Goal: Task Accomplishment & Management: Manage account settings

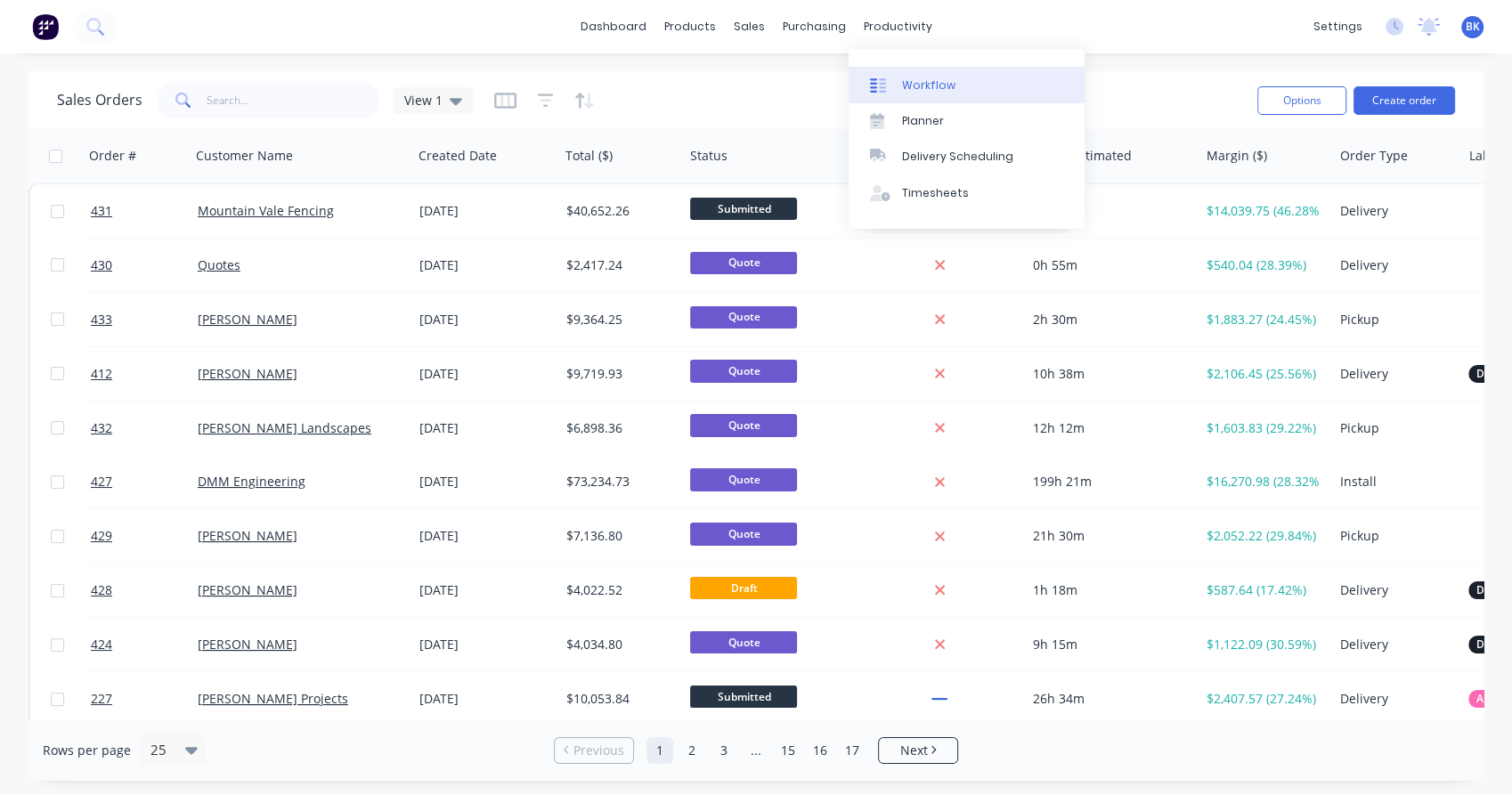
click at [894, 85] on div at bounding box center [883, 86] width 27 height 16
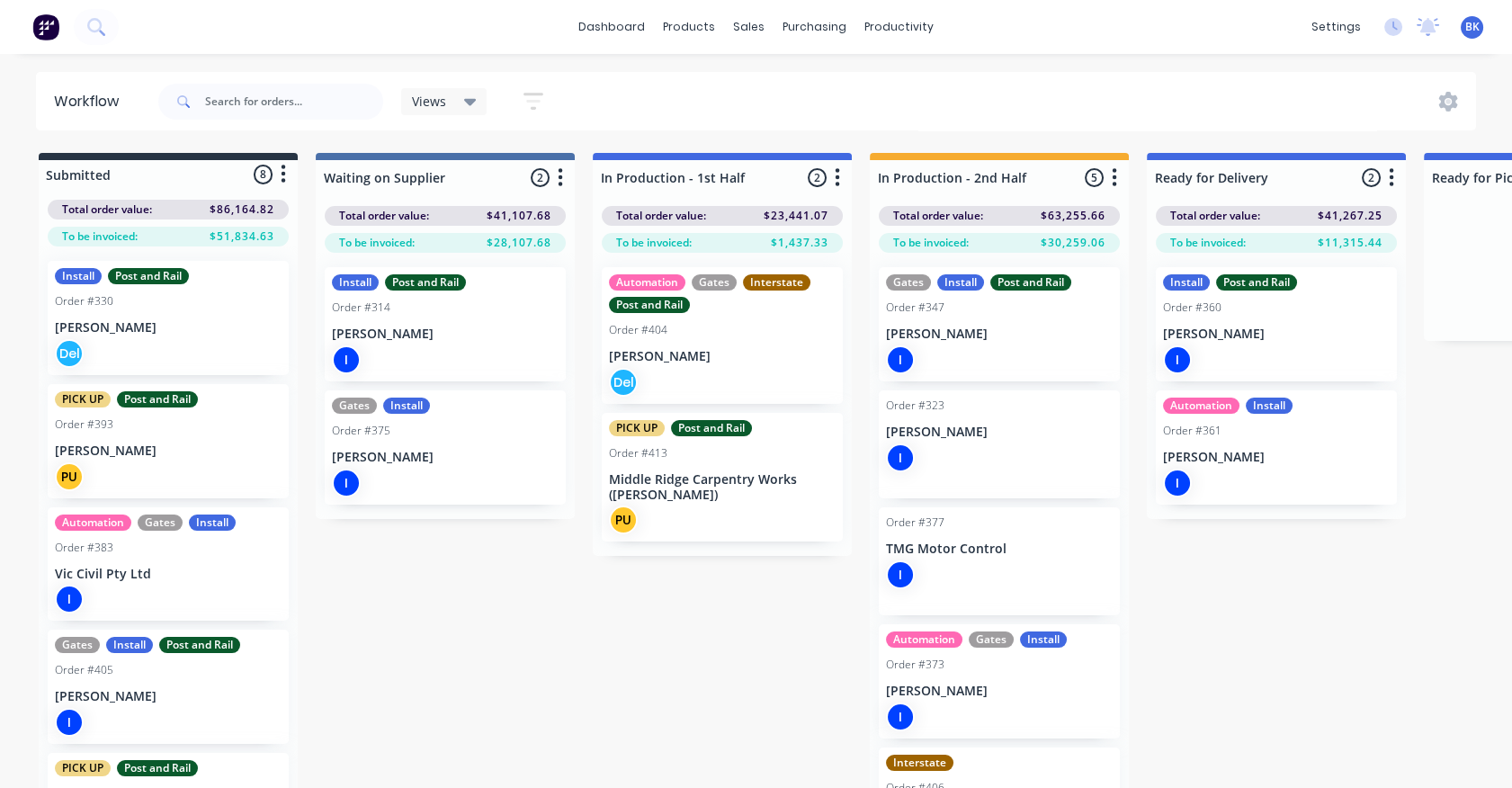
click at [429, 346] on div "I" at bounding box center [445, 360] width 227 height 29
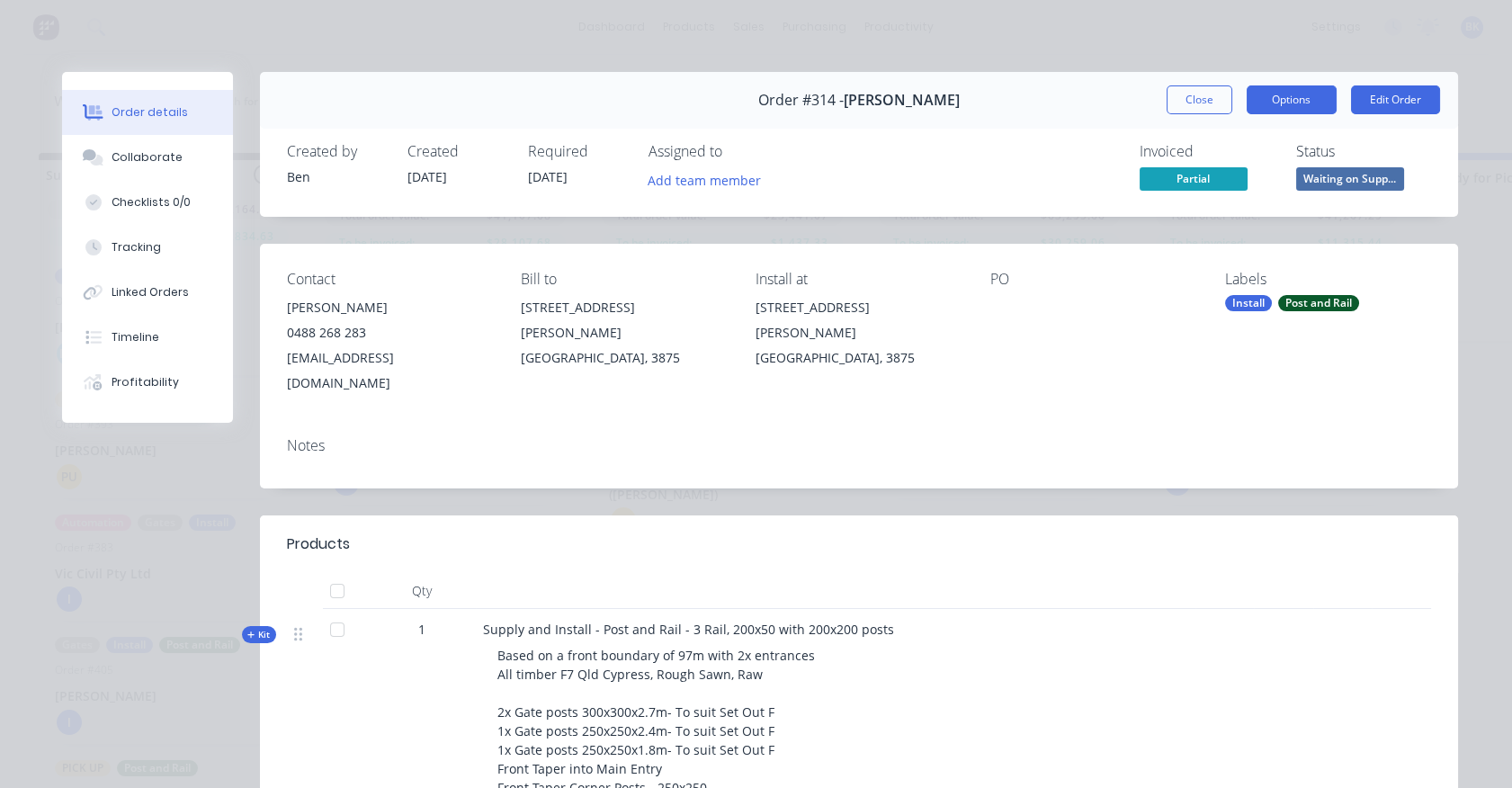
click at [1307, 106] on button "Options" at bounding box center [1291, 100] width 90 height 29
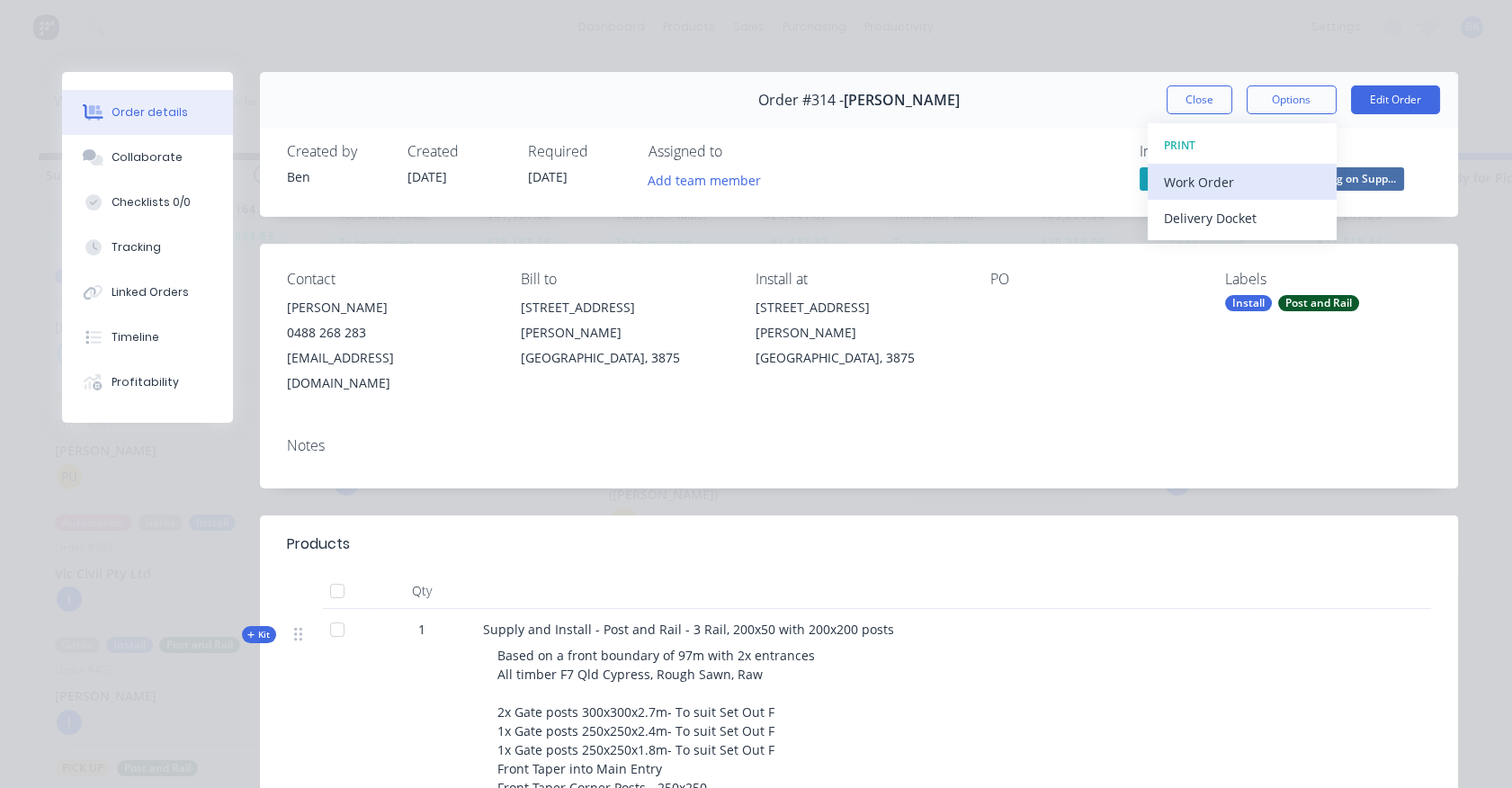
click at [1259, 187] on div "Work Order" at bounding box center [1242, 182] width 156 height 26
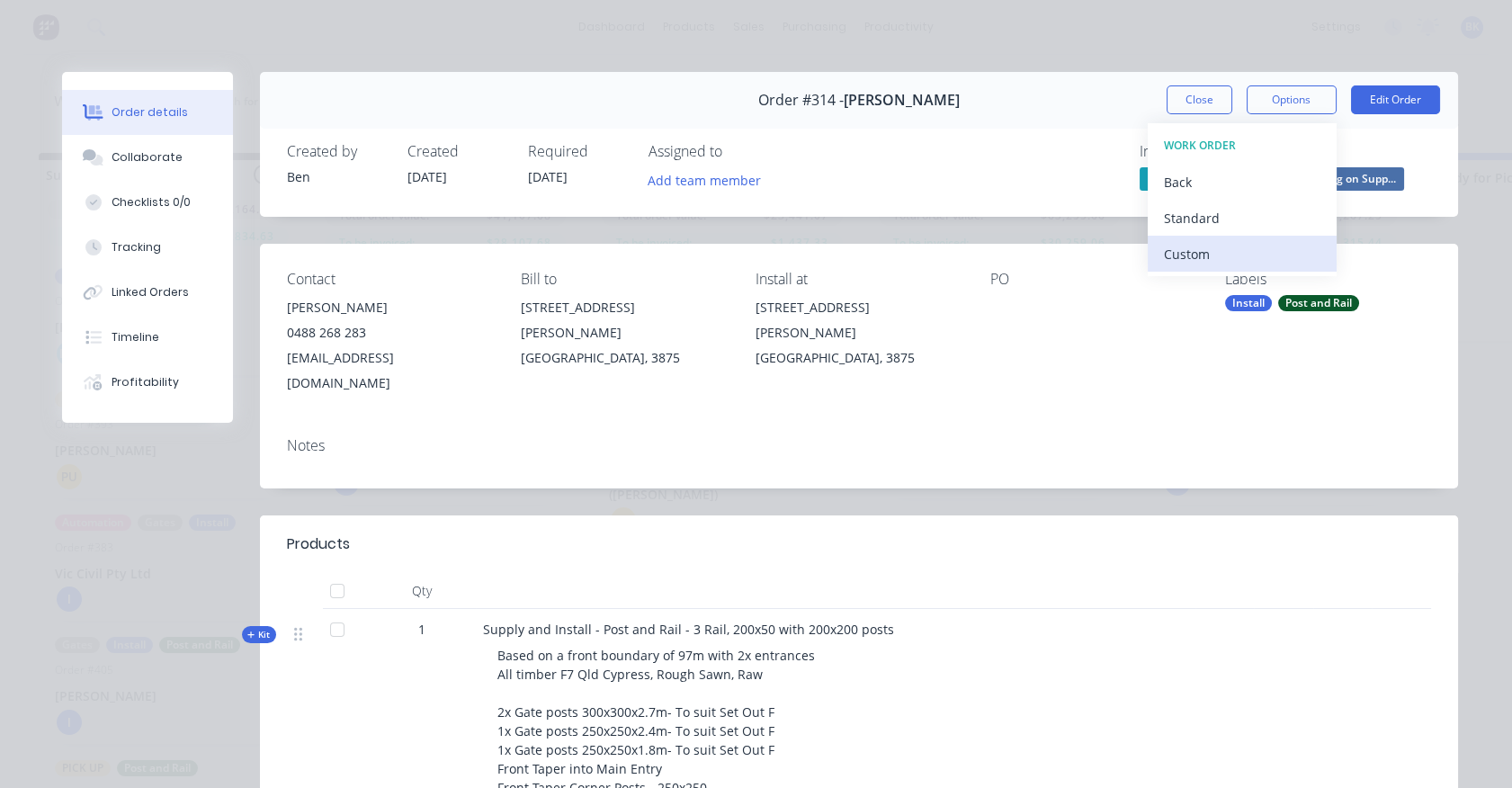
click at [1247, 249] on div "Custom" at bounding box center [1242, 254] width 156 height 26
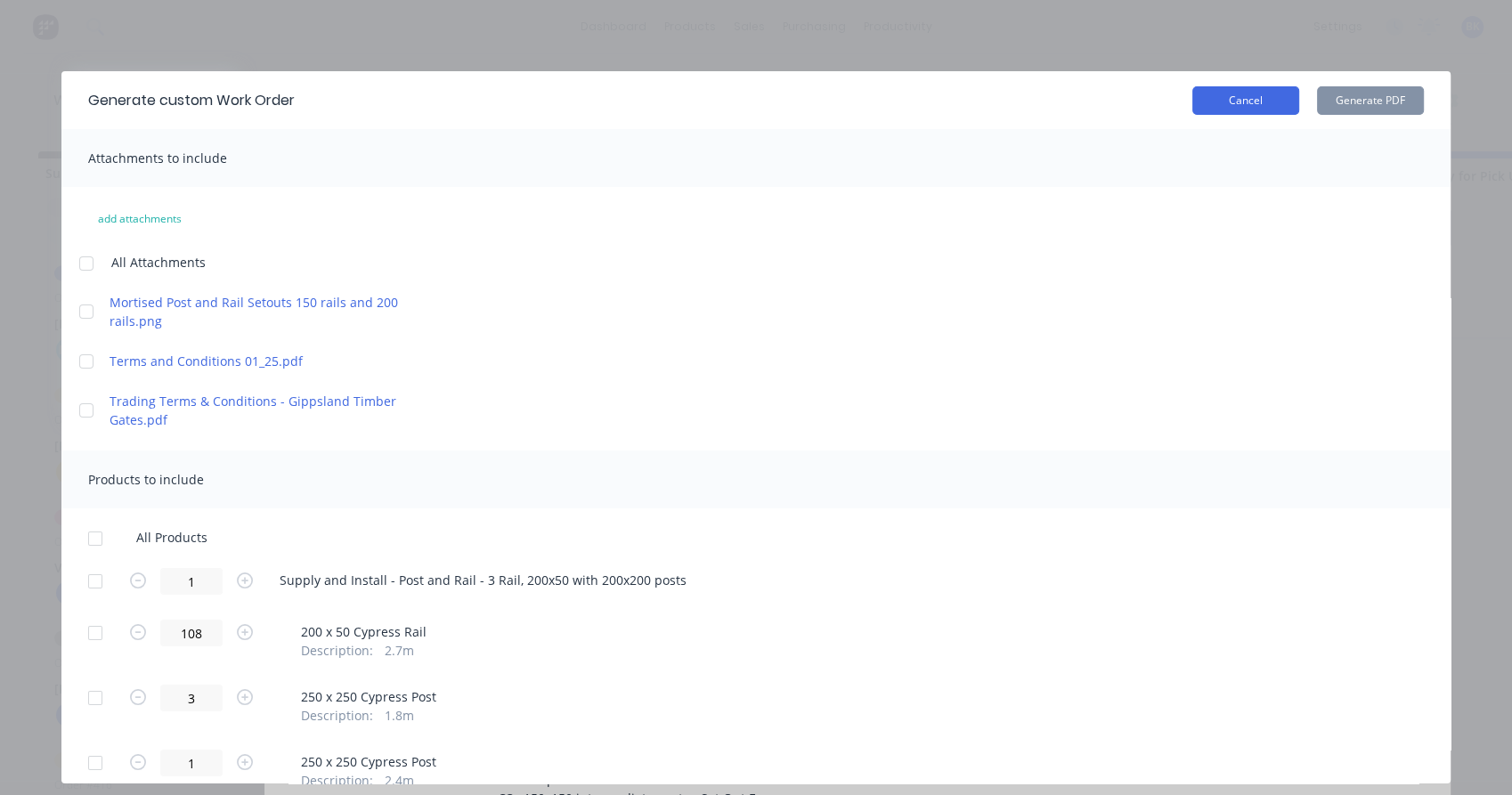
click at [1224, 101] on button "Cancel" at bounding box center [1245, 101] width 106 height 29
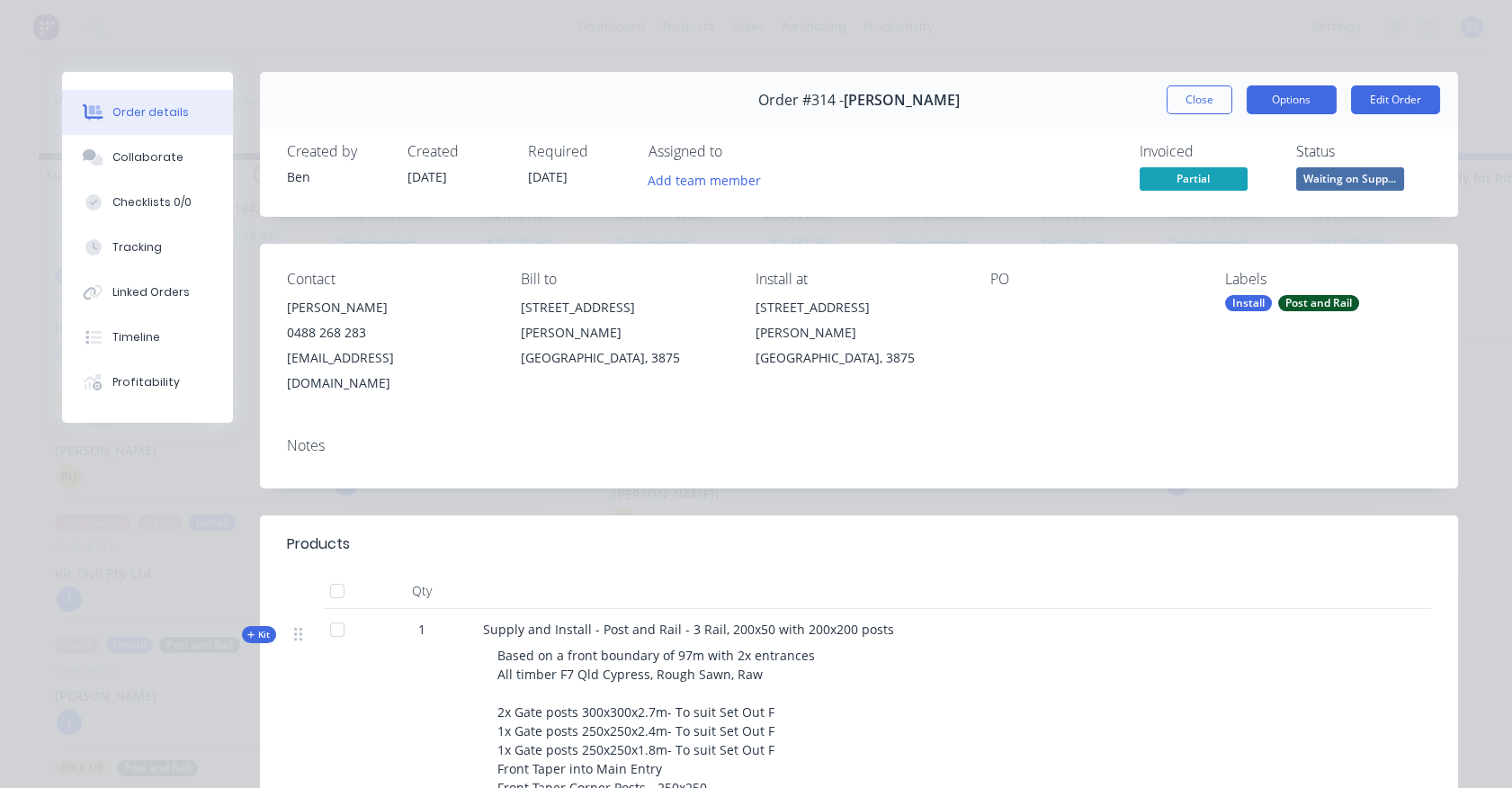
click at [1268, 98] on button "Options" at bounding box center [1291, 100] width 90 height 29
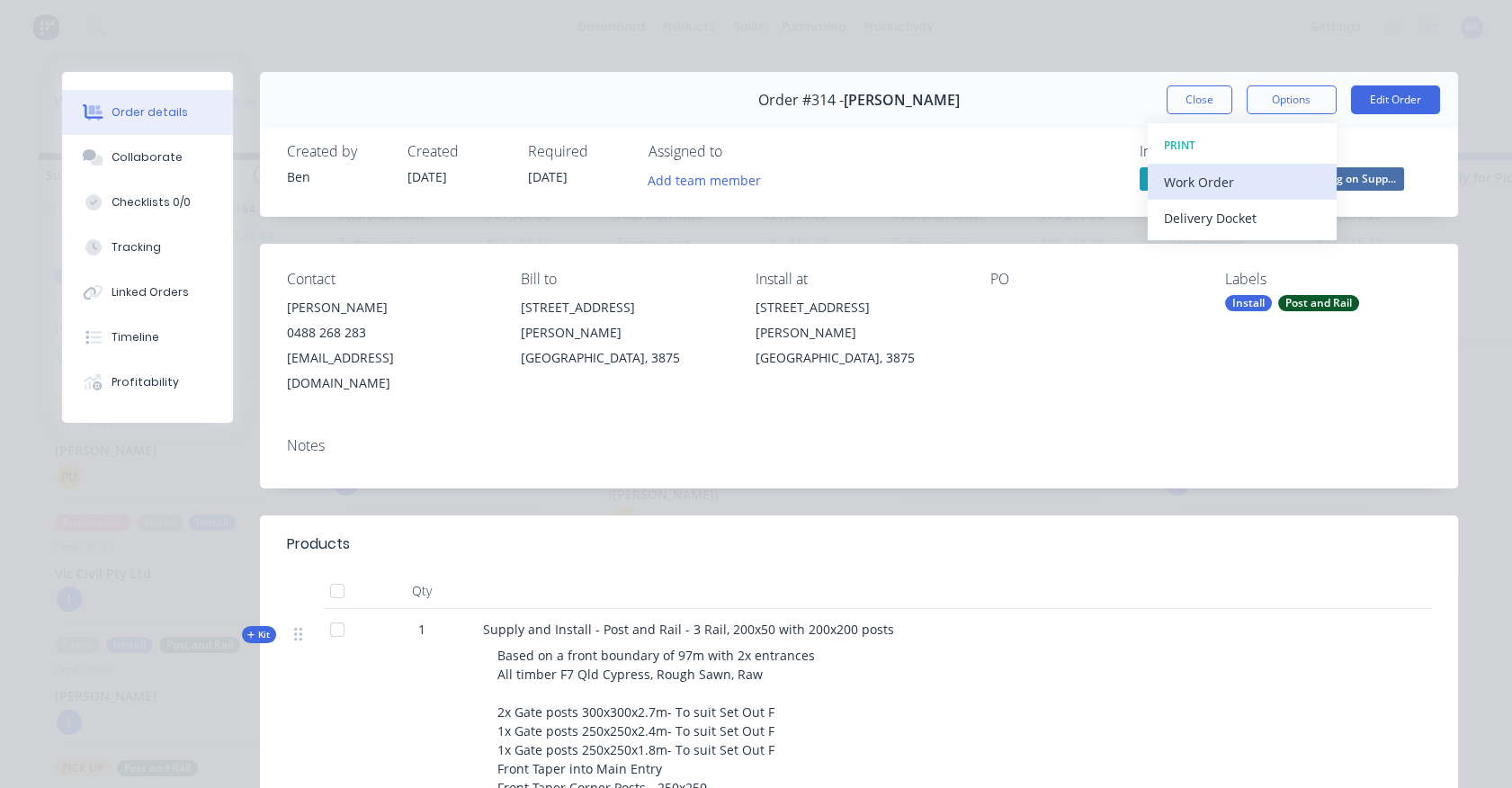
click at [1240, 175] on div "Work Order" at bounding box center [1242, 182] width 156 height 26
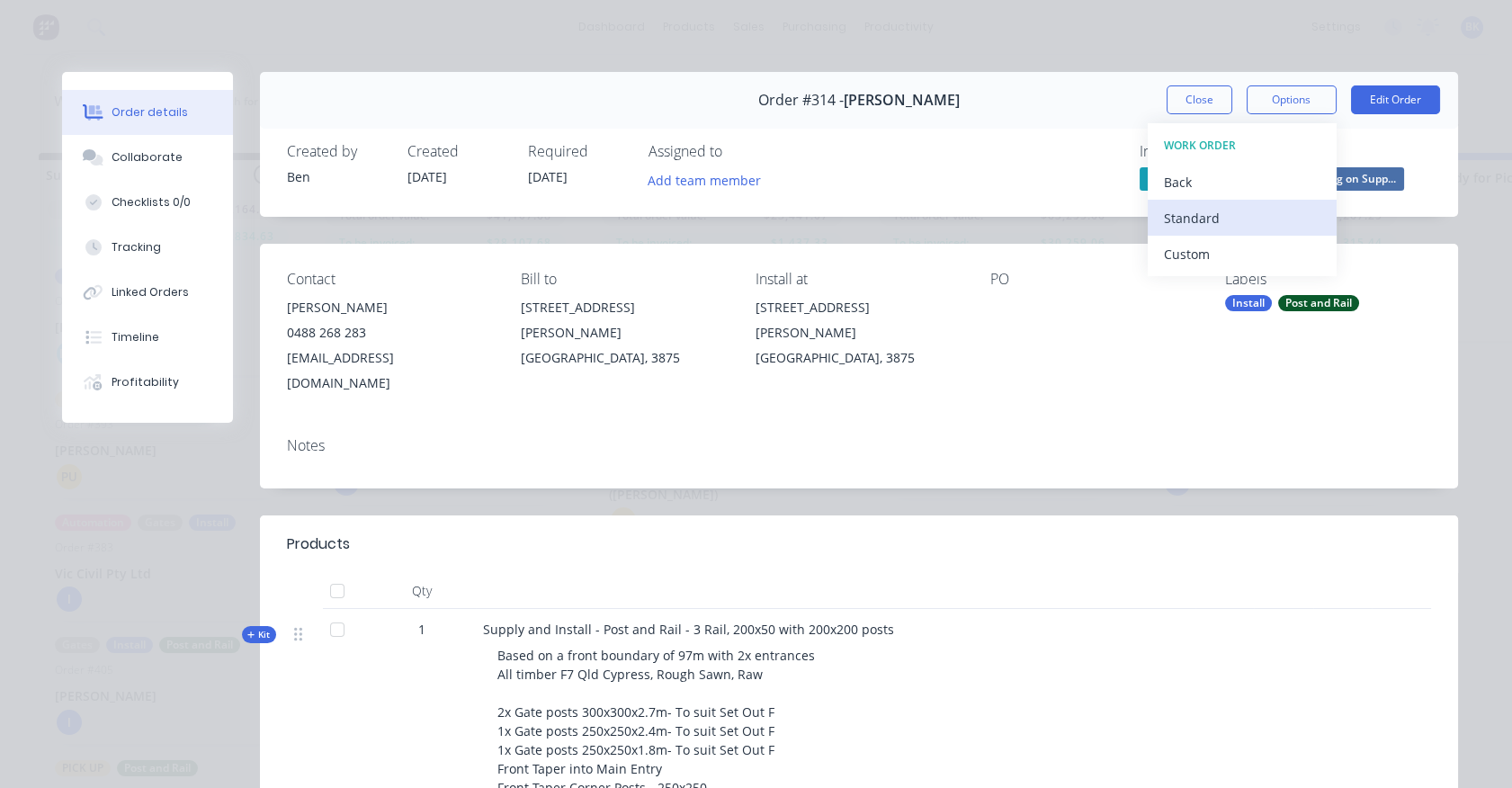
click at [1235, 217] on div "Standard" at bounding box center [1242, 218] width 156 height 26
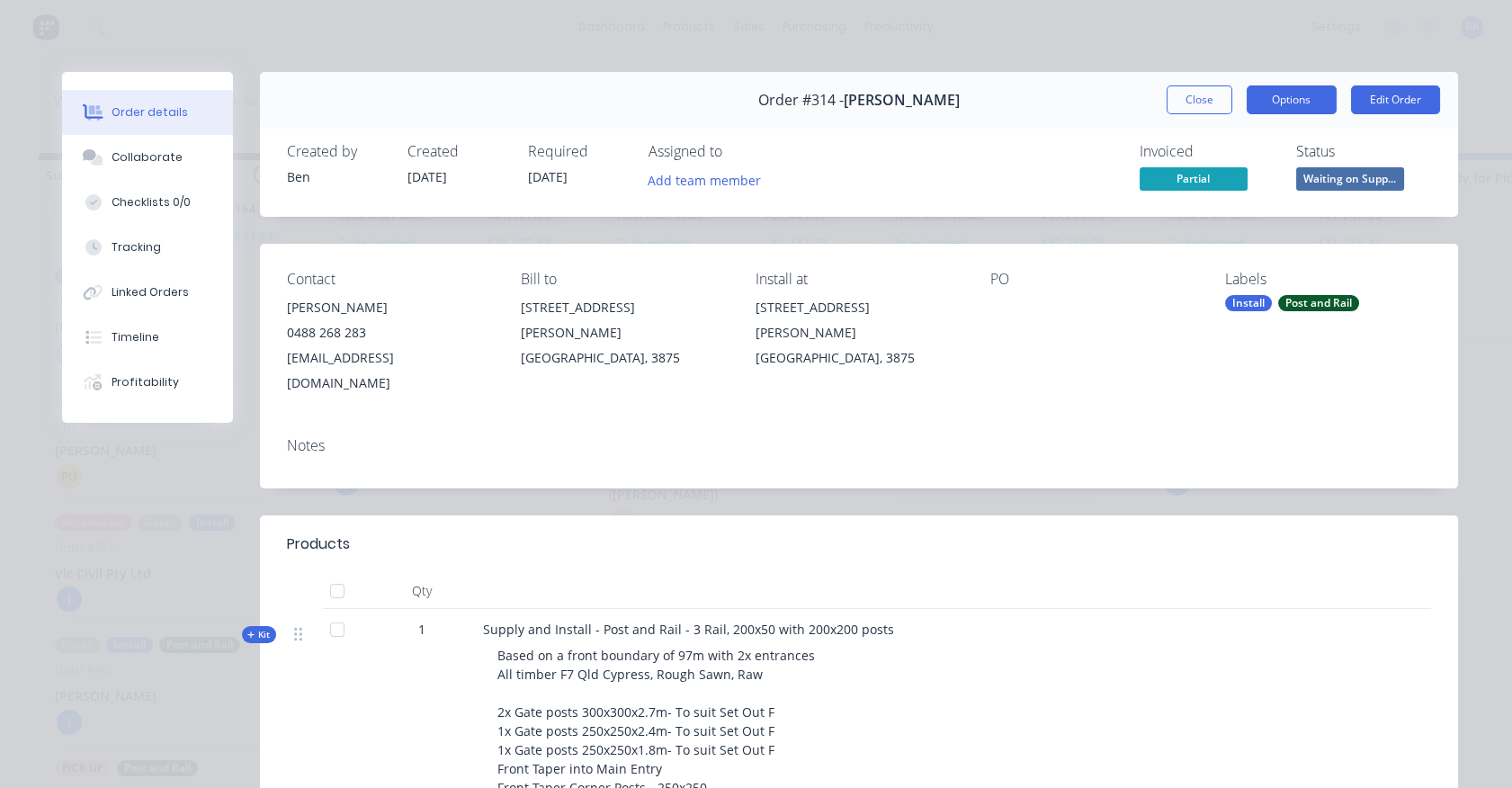
click at [1295, 98] on button "Options" at bounding box center [1291, 100] width 90 height 29
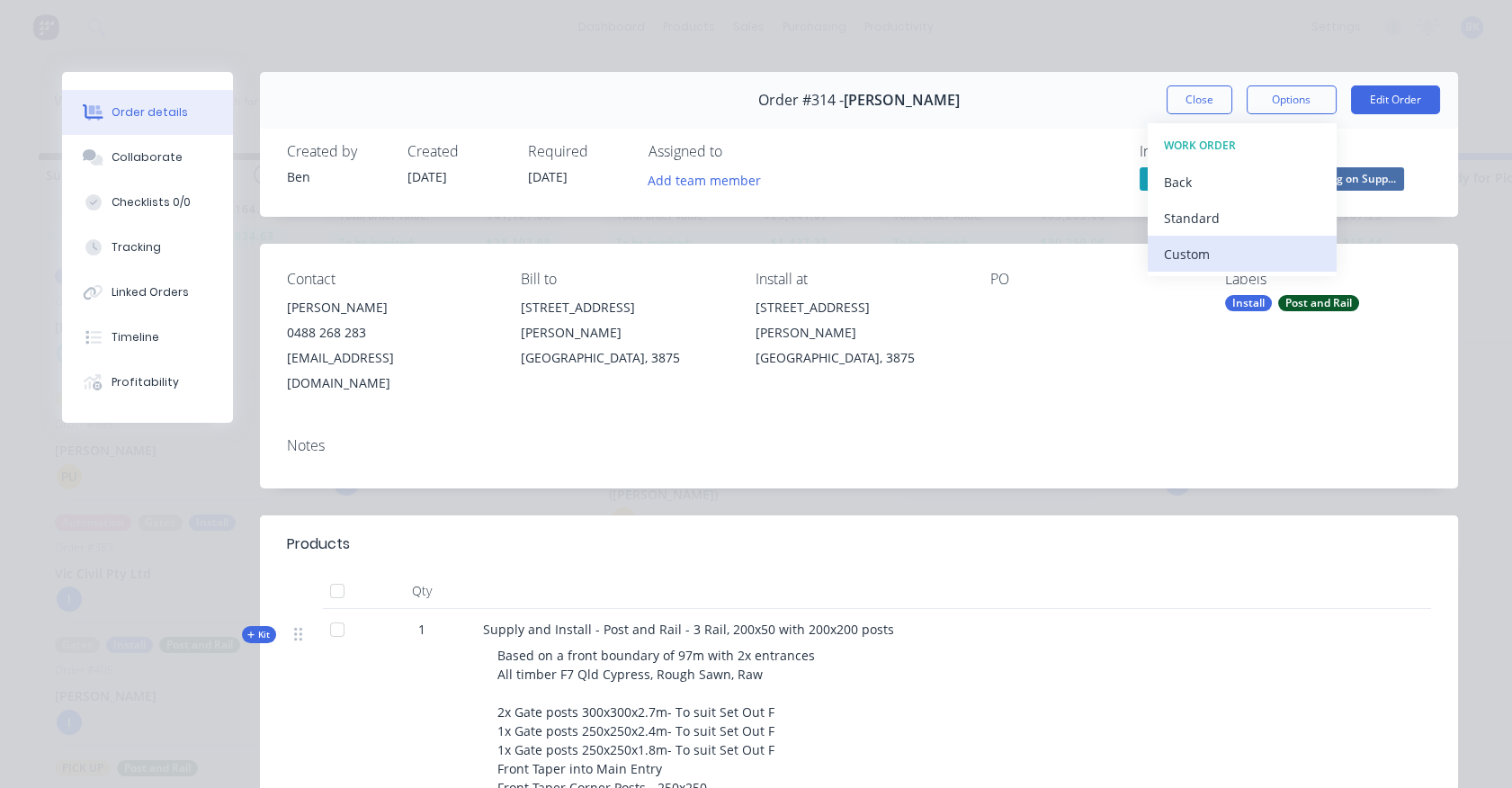
click at [1283, 247] on div "Custom" at bounding box center [1242, 254] width 156 height 26
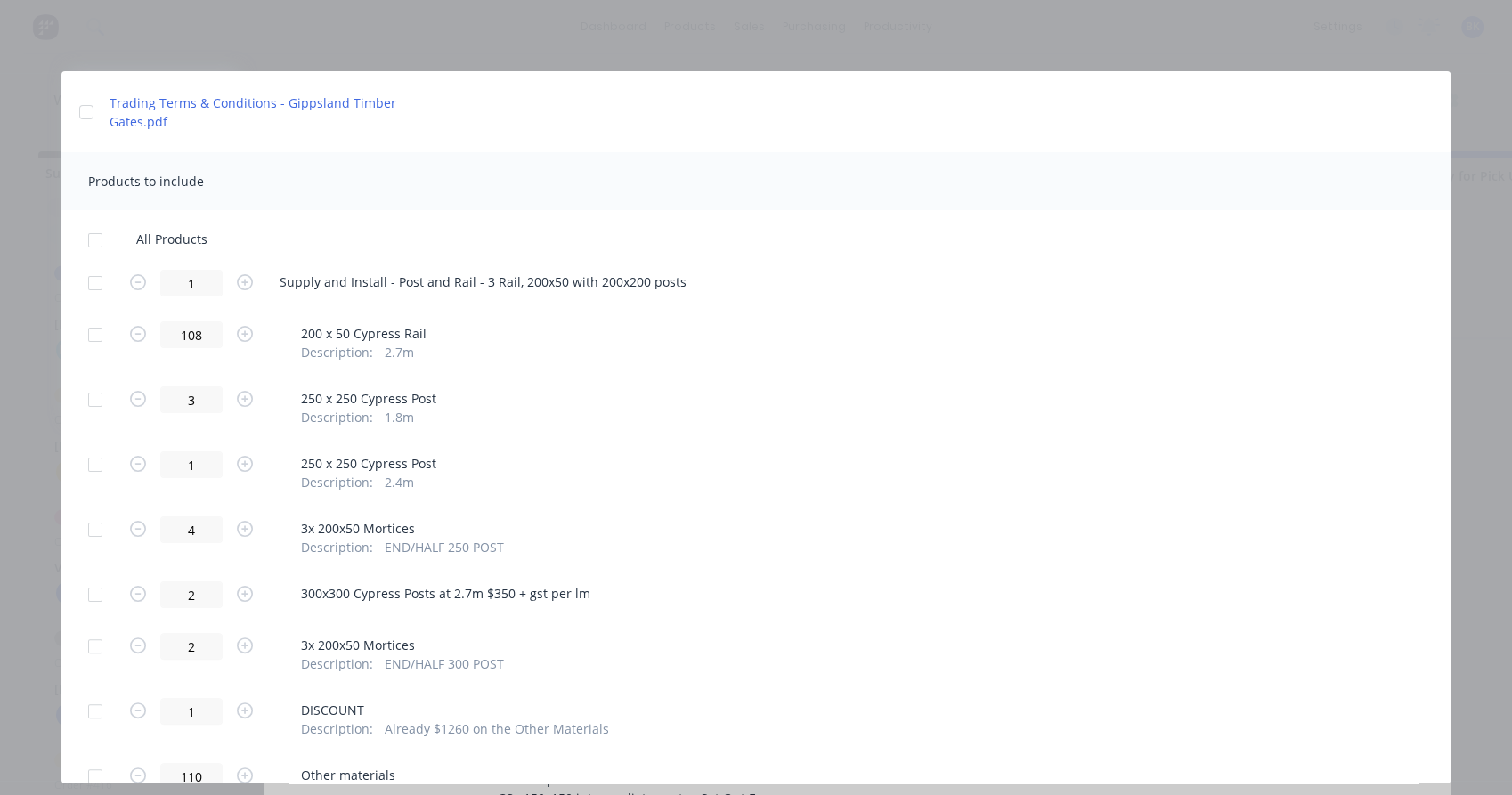
scroll to position [297, 0]
click at [94, 284] on div at bounding box center [96, 284] width 36 height 36
click at [98, 402] on div at bounding box center [96, 401] width 36 height 36
click at [94, 405] on div at bounding box center [96, 401] width 36 height 36
click at [93, 532] on div at bounding box center [96, 530] width 36 height 36
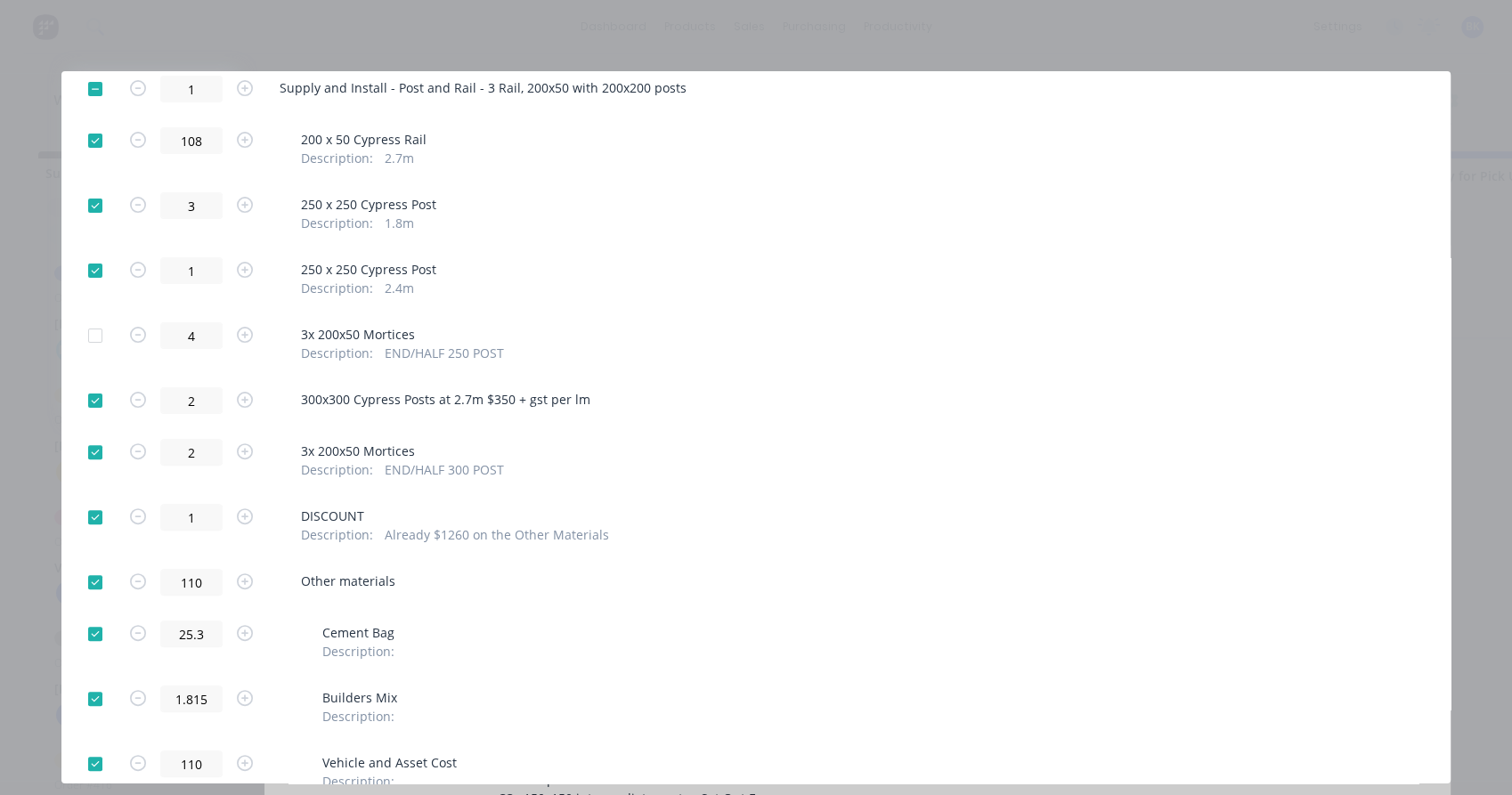
scroll to position [493, 0]
click at [96, 516] on div at bounding box center [96, 516] width 36 height 36
click at [96, 452] on div at bounding box center [96, 452] width 36 height 36
click at [95, 582] on div at bounding box center [96, 581] width 36 height 36
click at [95, 581] on div at bounding box center [96, 581] width 36 height 36
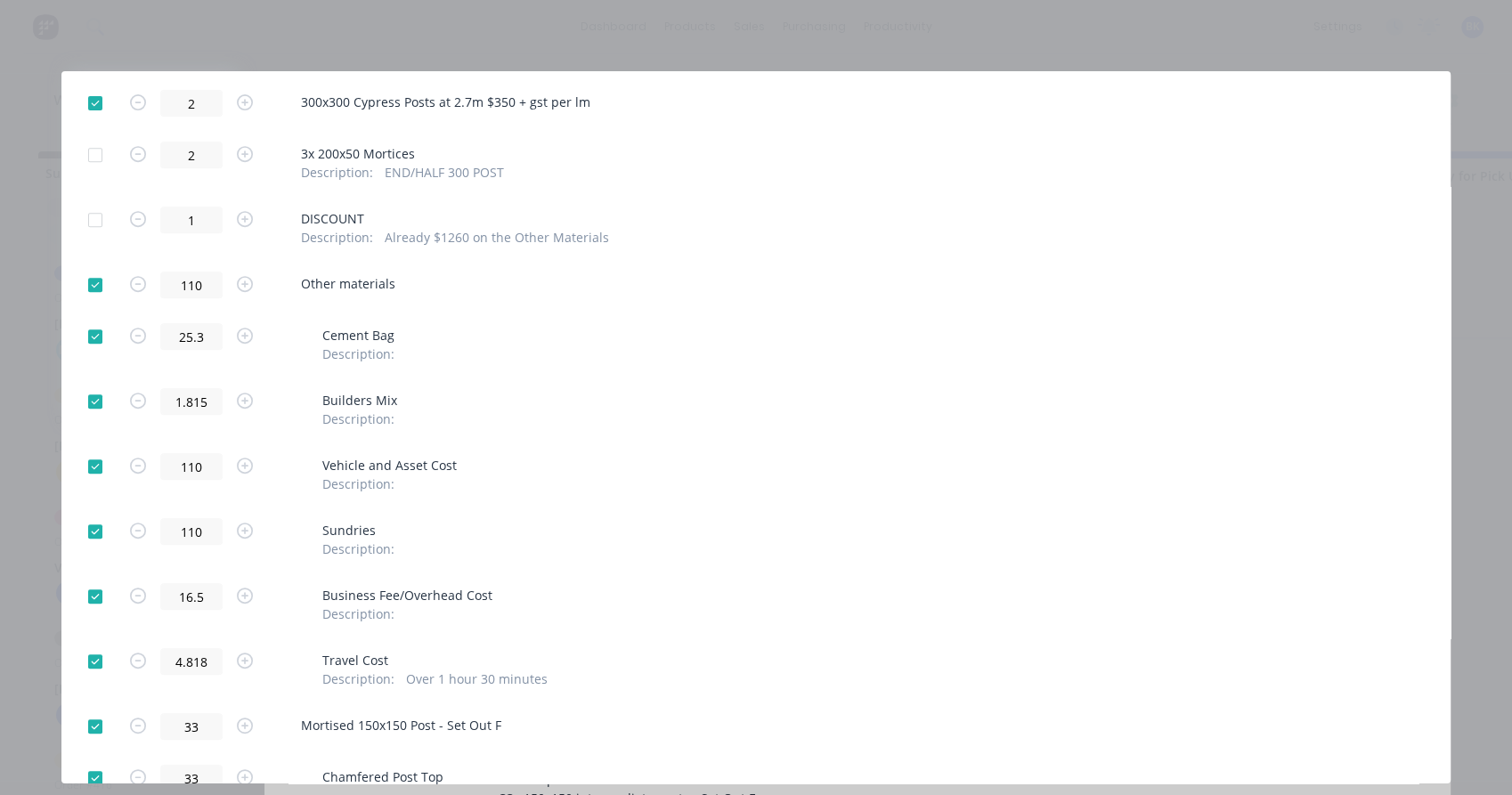
scroll to position [791, 0]
click at [93, 468] on div at bounding box center [96, 466] width 36 height 36
click at [97, 527] on div at bounding box center [96, 530] width 36 height 36
click at [98, 593] on div at bounding box center [96, 596] width 36 height 36
click at [96, 664] on div at bounding box center [96, 661] width 36 height 36
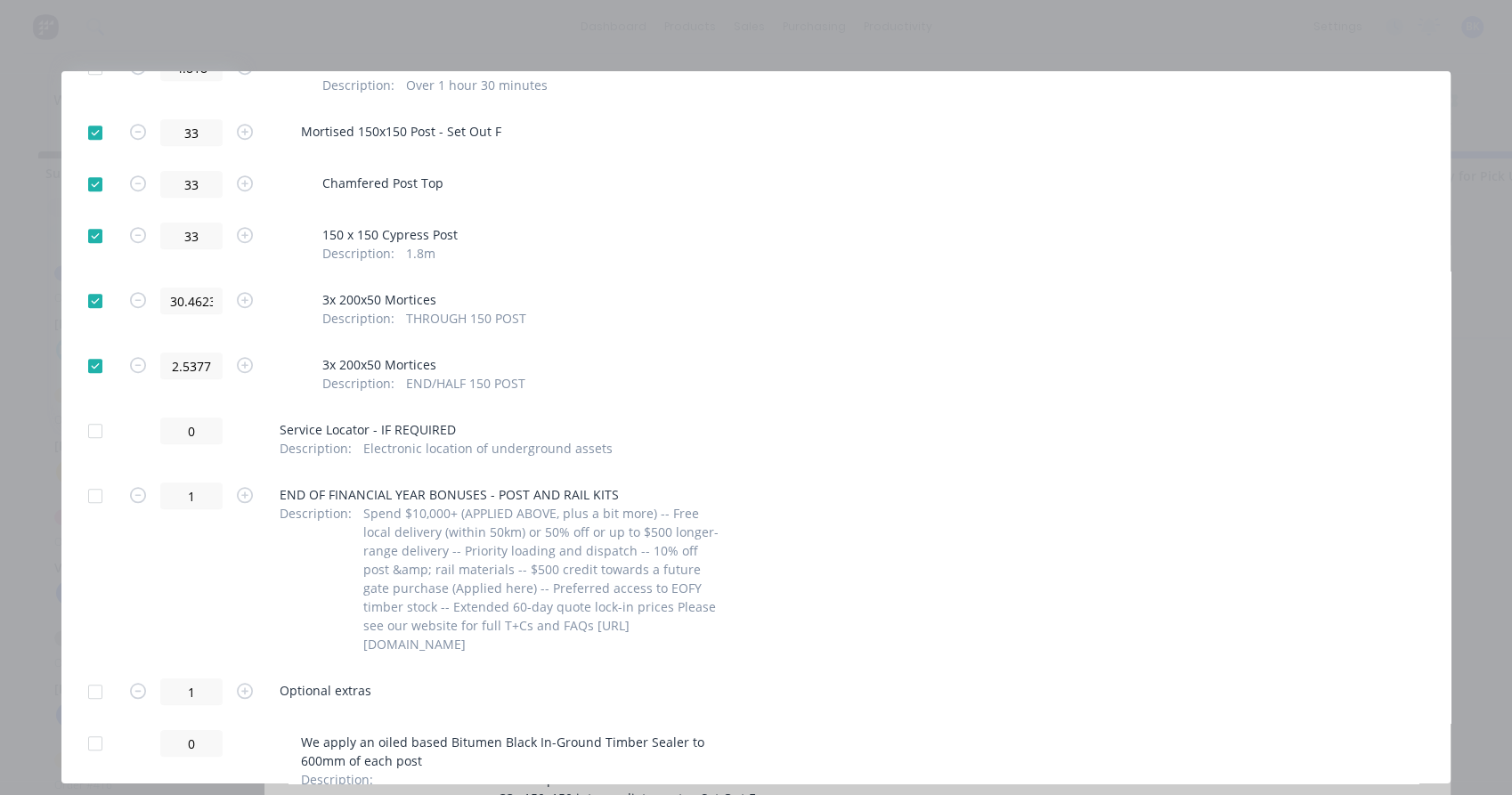
scroll to position [1383, 0]
click at [97, 184] on div at bounding box center [96, 185] width 36 height 36
click at [98, 235] on div at bounding box center [96, 237] width 36 height 36
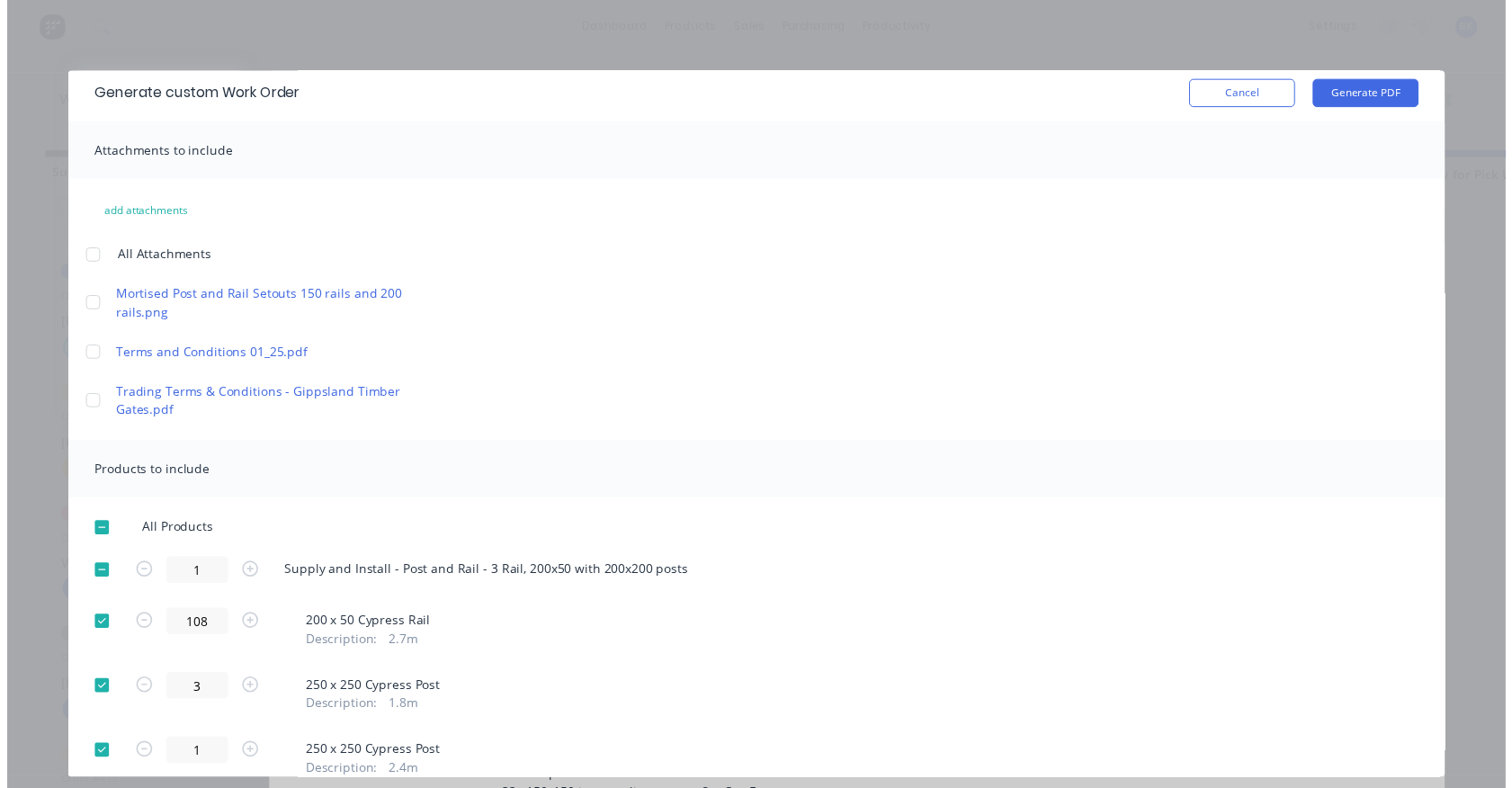
scroll to position [0, 0]
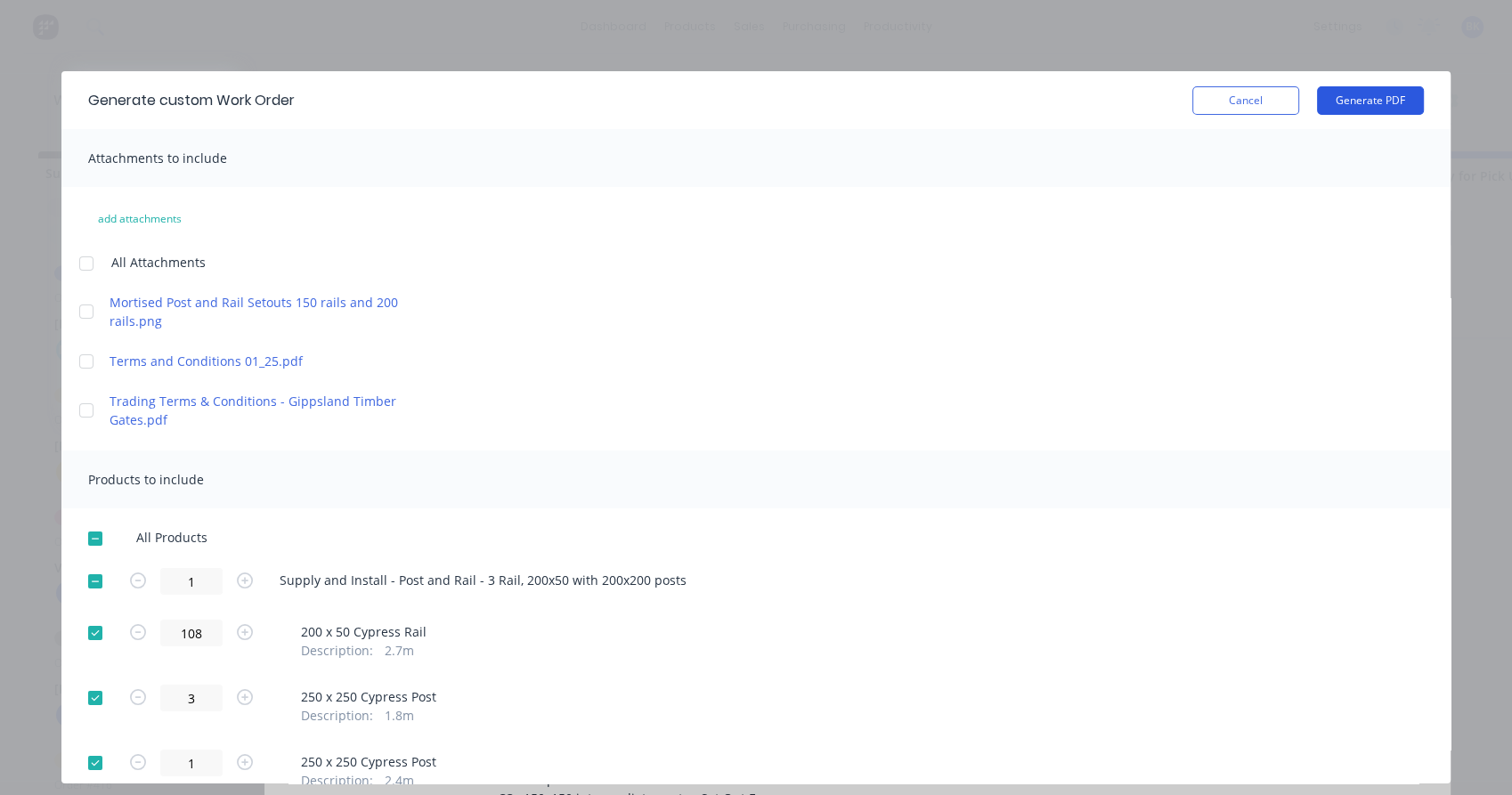
click at [1318, 103] on button "Generate PDF" at bounding box center [1370, 101] width 106 height 29
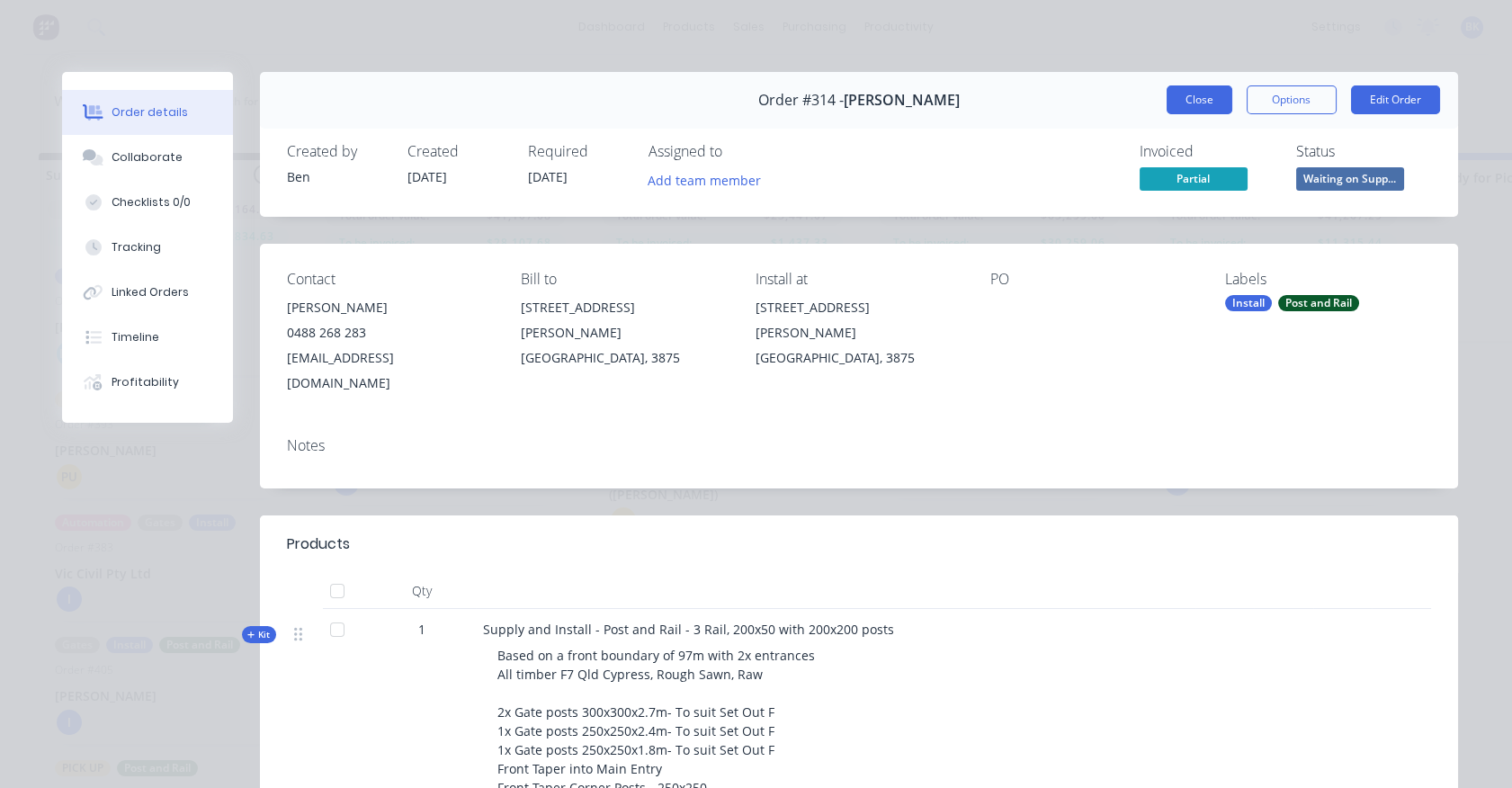
click at [1197, 95] on button "Close" at bounding box center [1199, 100] width 66 height 29
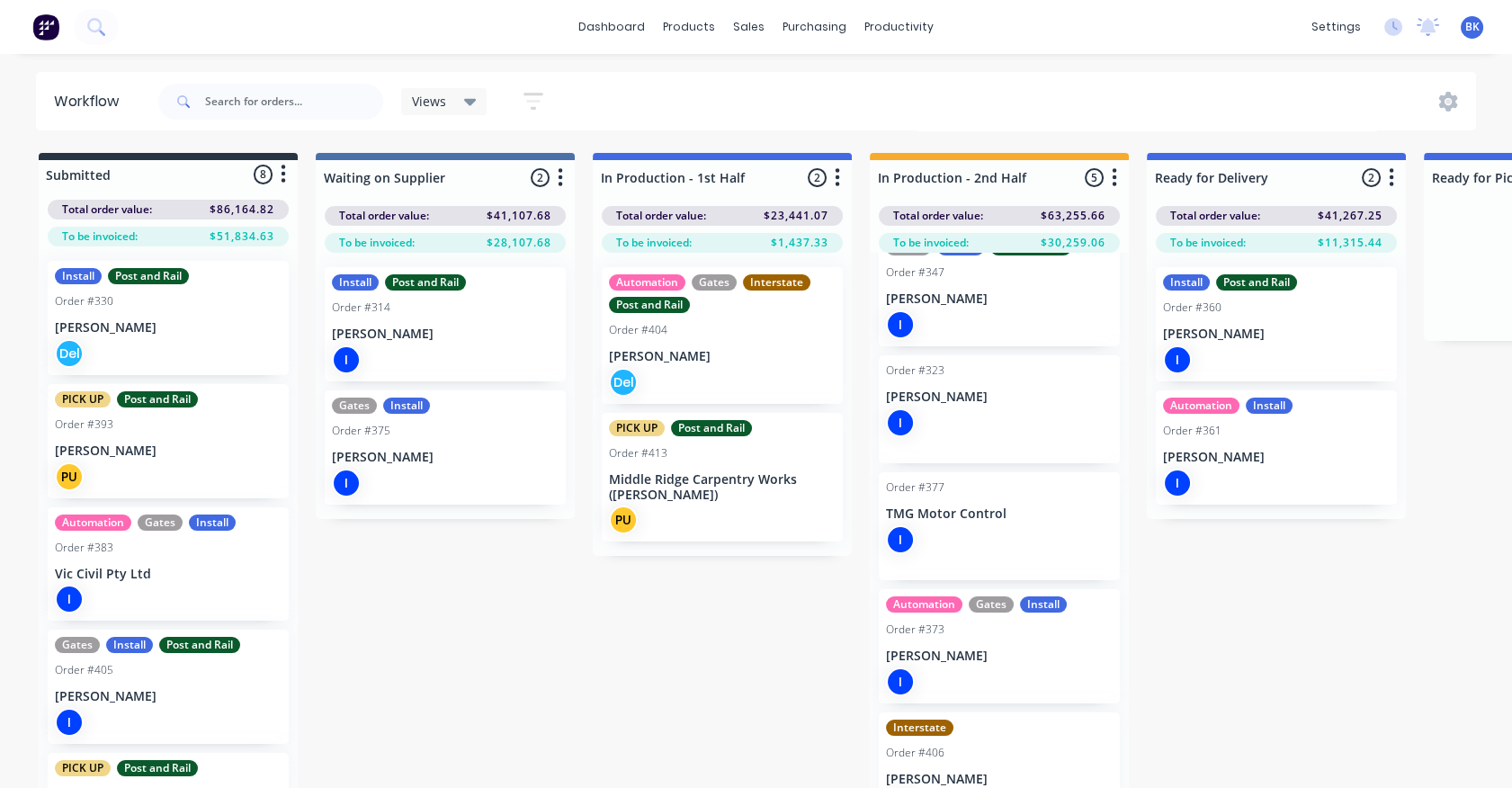
click at [971, 532] on div "I" at bounding box center [999, 539] width 227 height 29
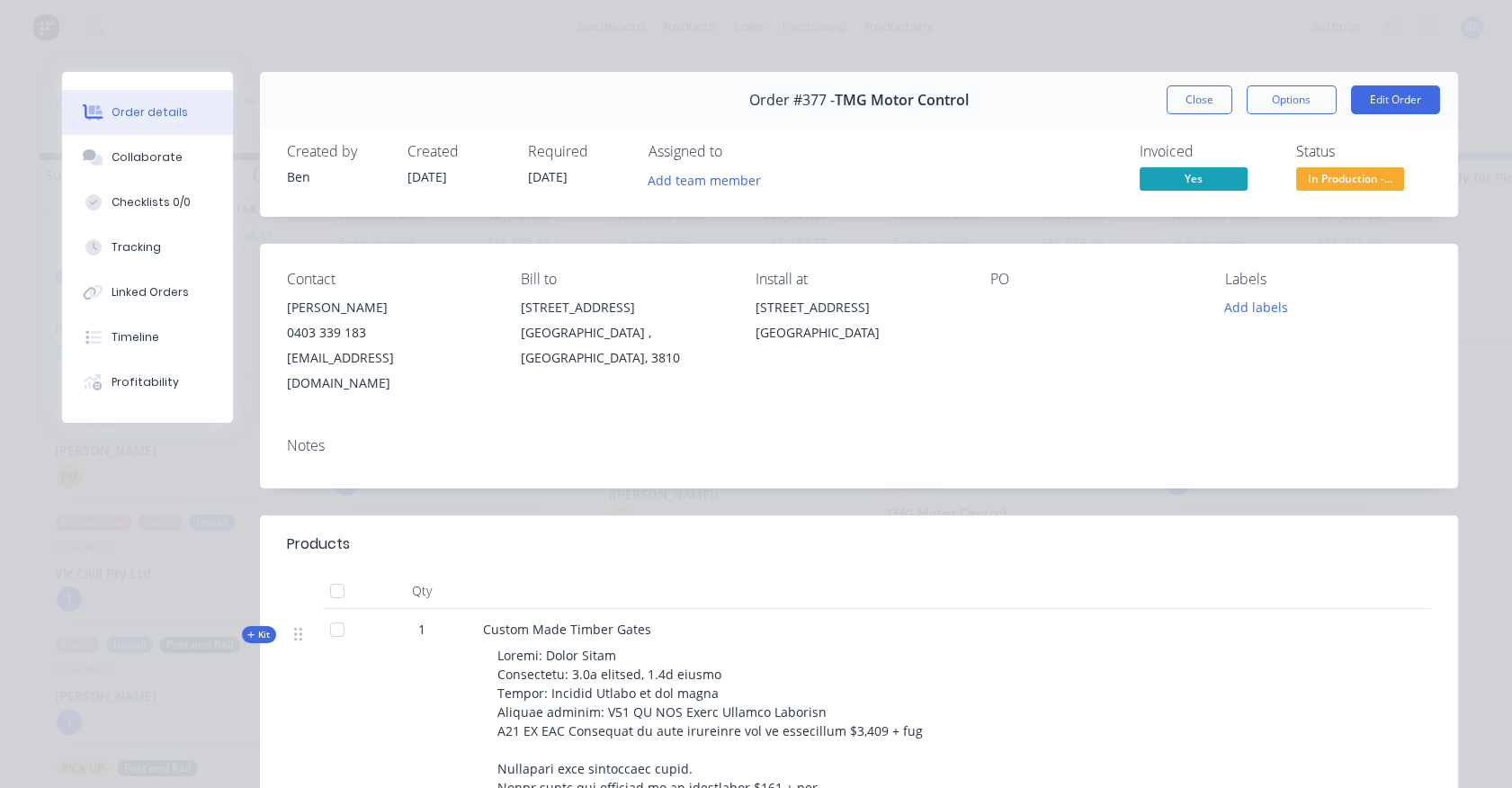
click at [1327, 184] on span "In Production -..." at bounding box center [1349, 178] width 108 height 23
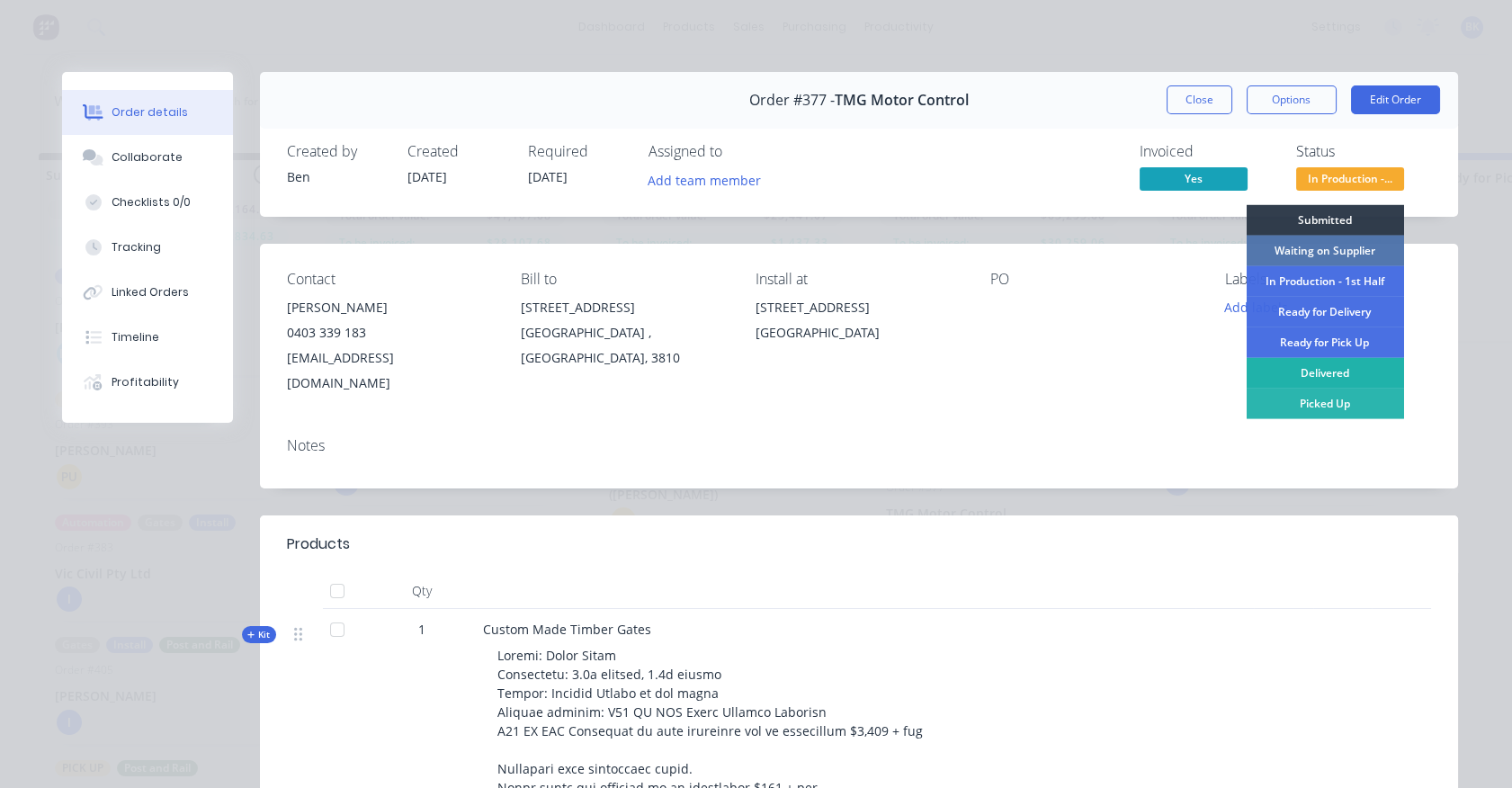
click at [1338, 374] on div "Delivered" at bounding box center [1324, 373] width 157 height 31
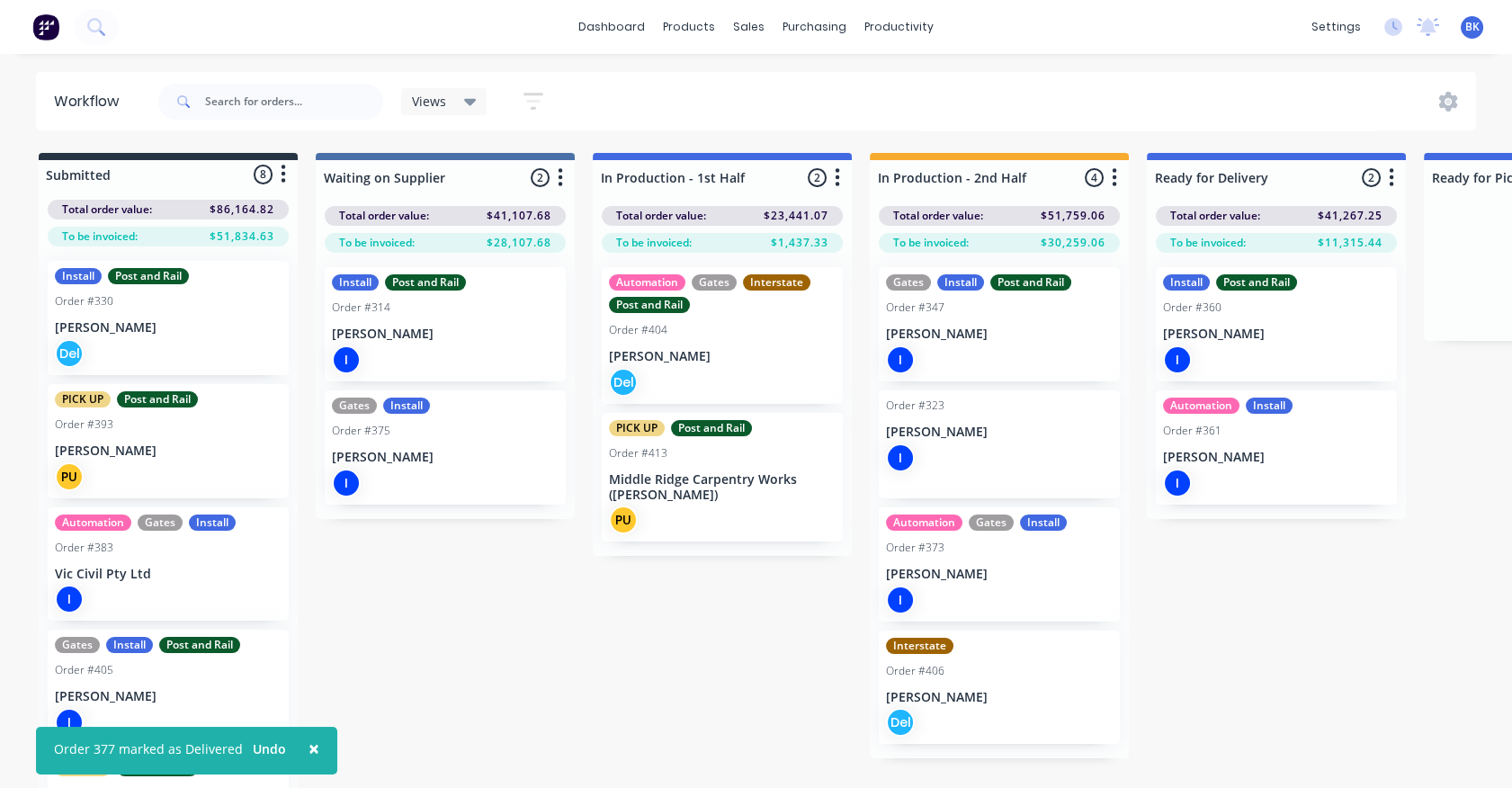
click at [953, 671] on div "Order #406" at bounding box center [999, 671] width 227 height 16
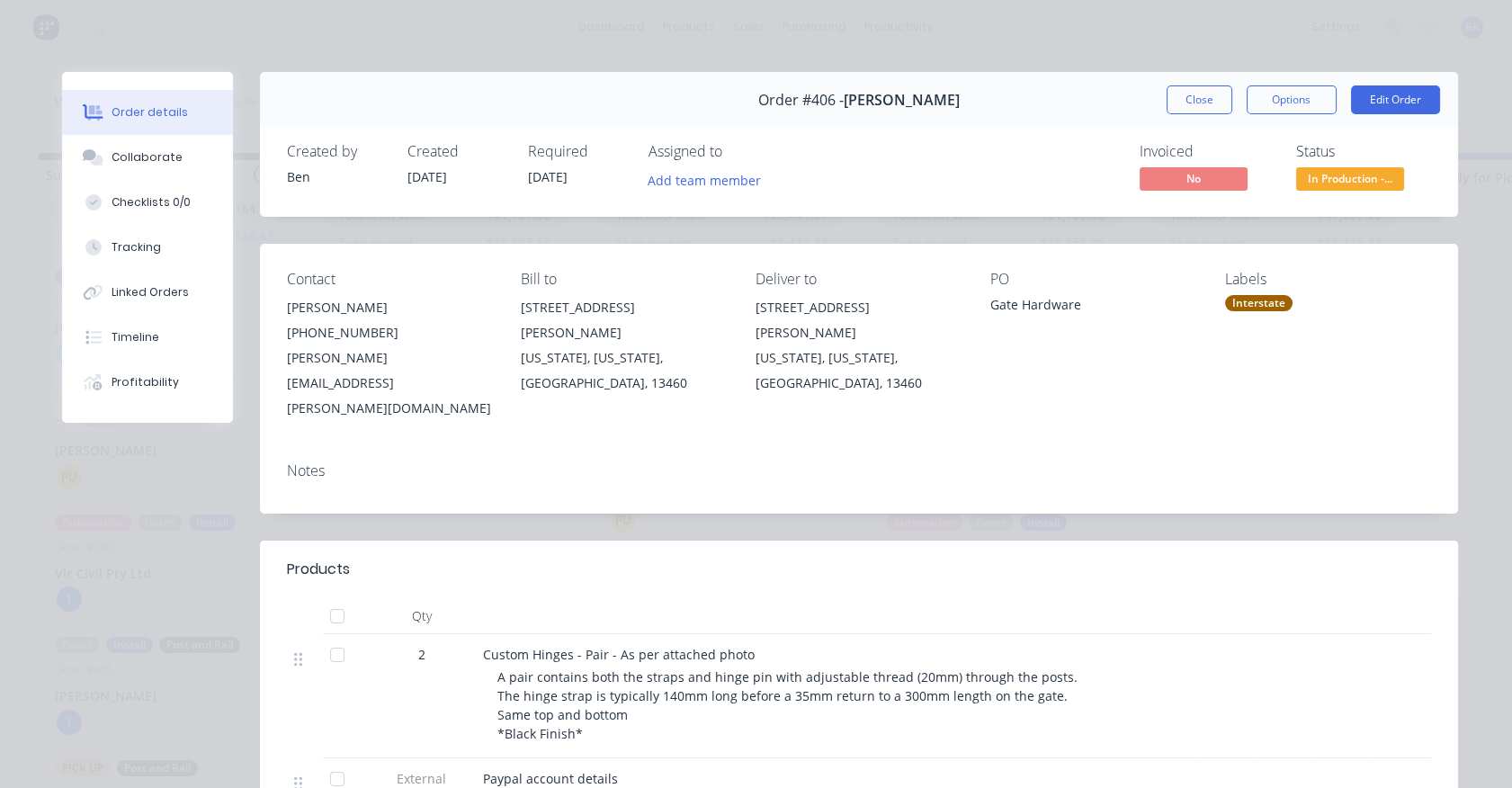
click at [1167, 94] on button "Close" at bounding box center [1199, 100] width 66 height 29
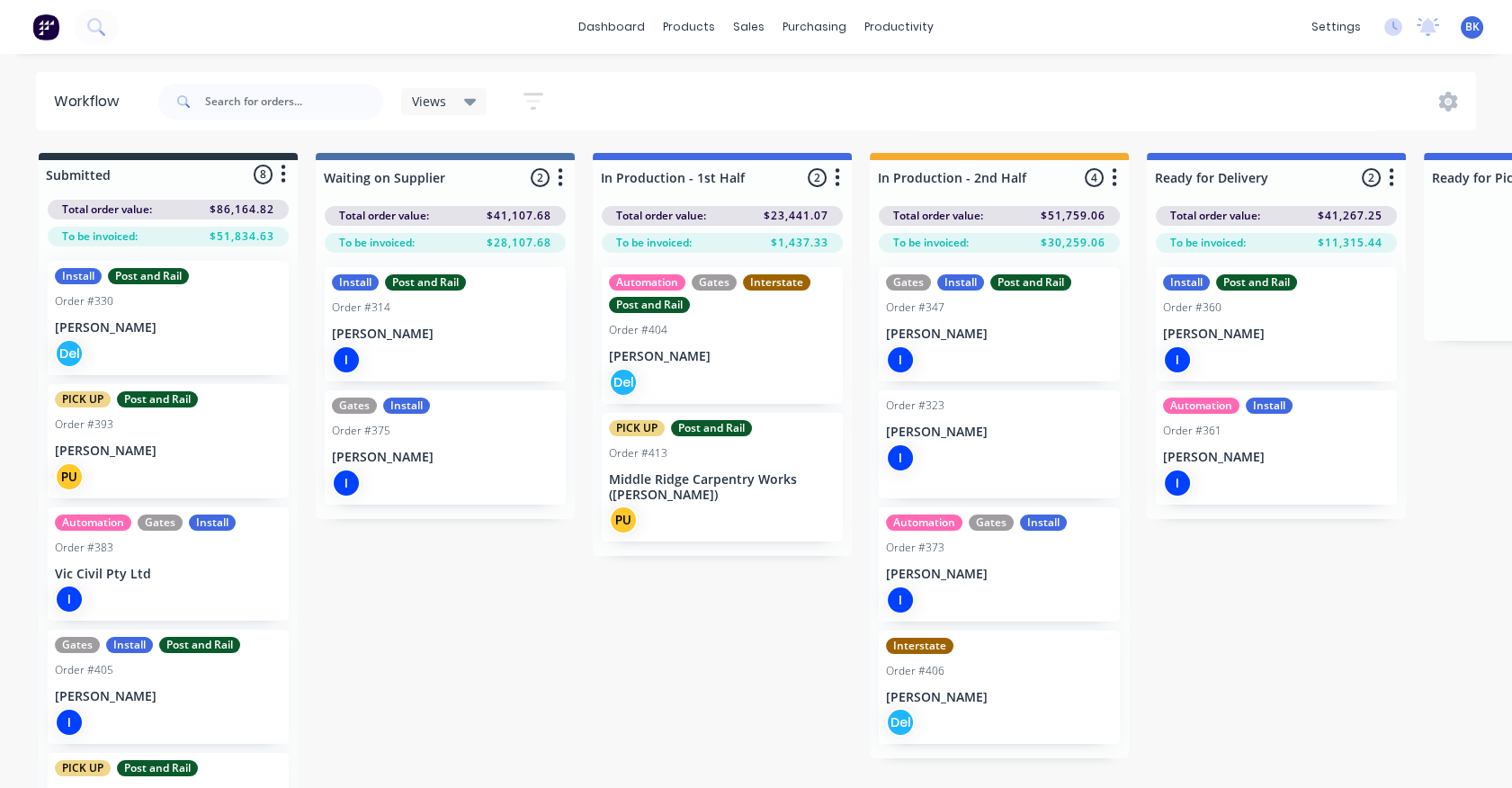
click at [130, 339] on div "Del" at bounding box center [168, 353] width 227 height 29
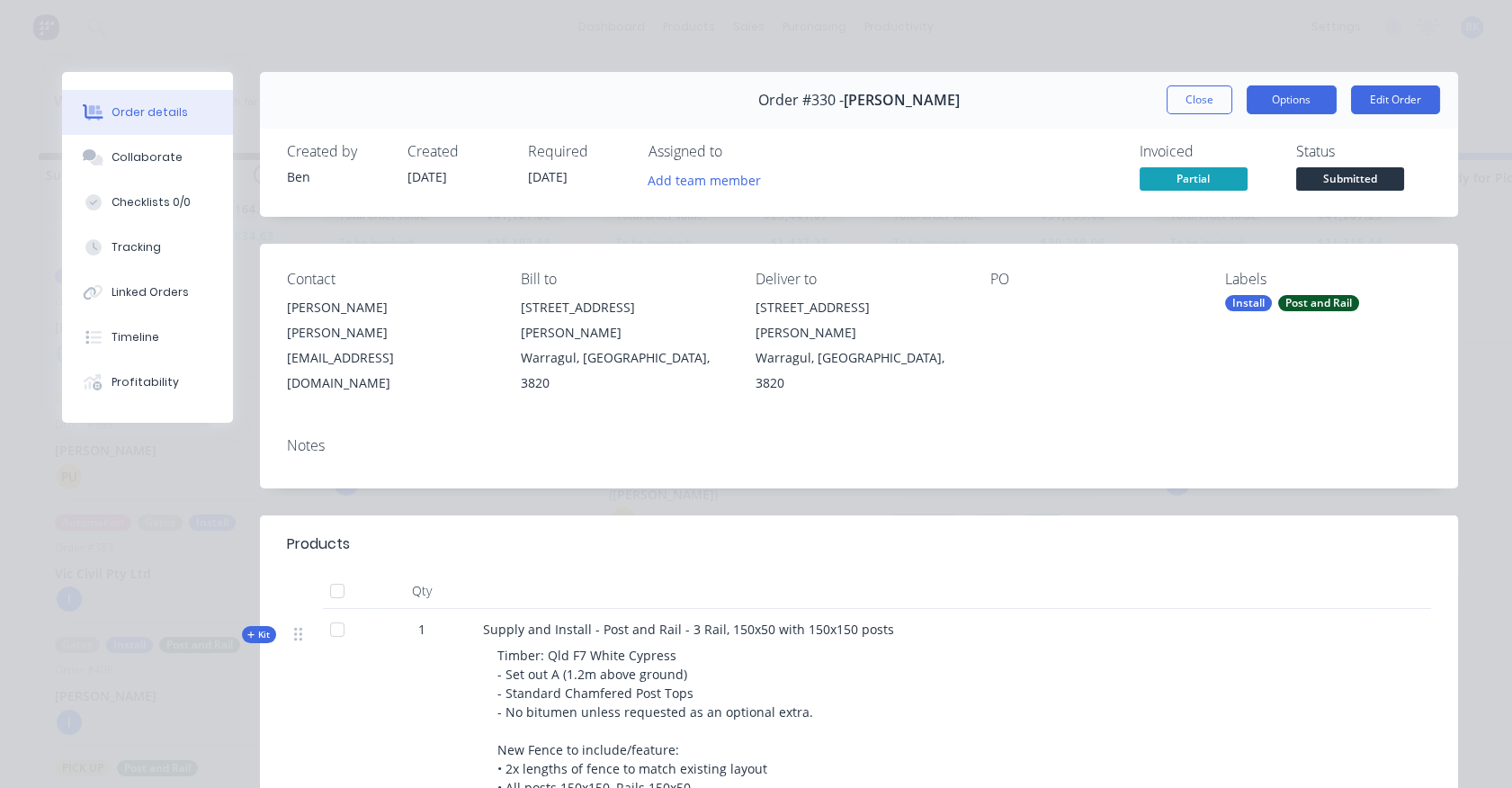
click at [1254, 107] on button "Options" at bounding box center [1291, 100] width 90 height 29
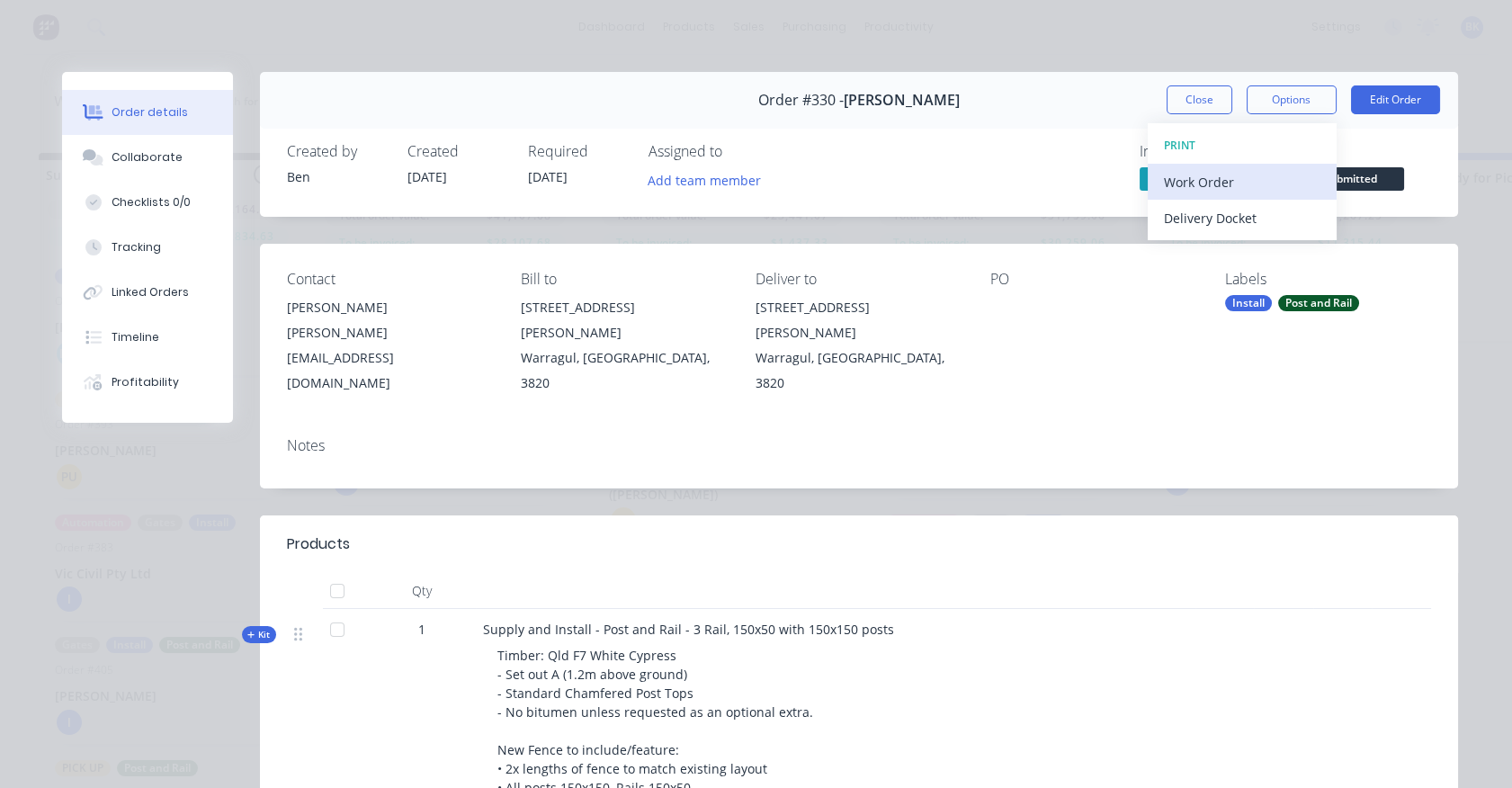
click at [1244, 183] on div "Work Order" at bounding box center [1242, 182] width 156 height 26
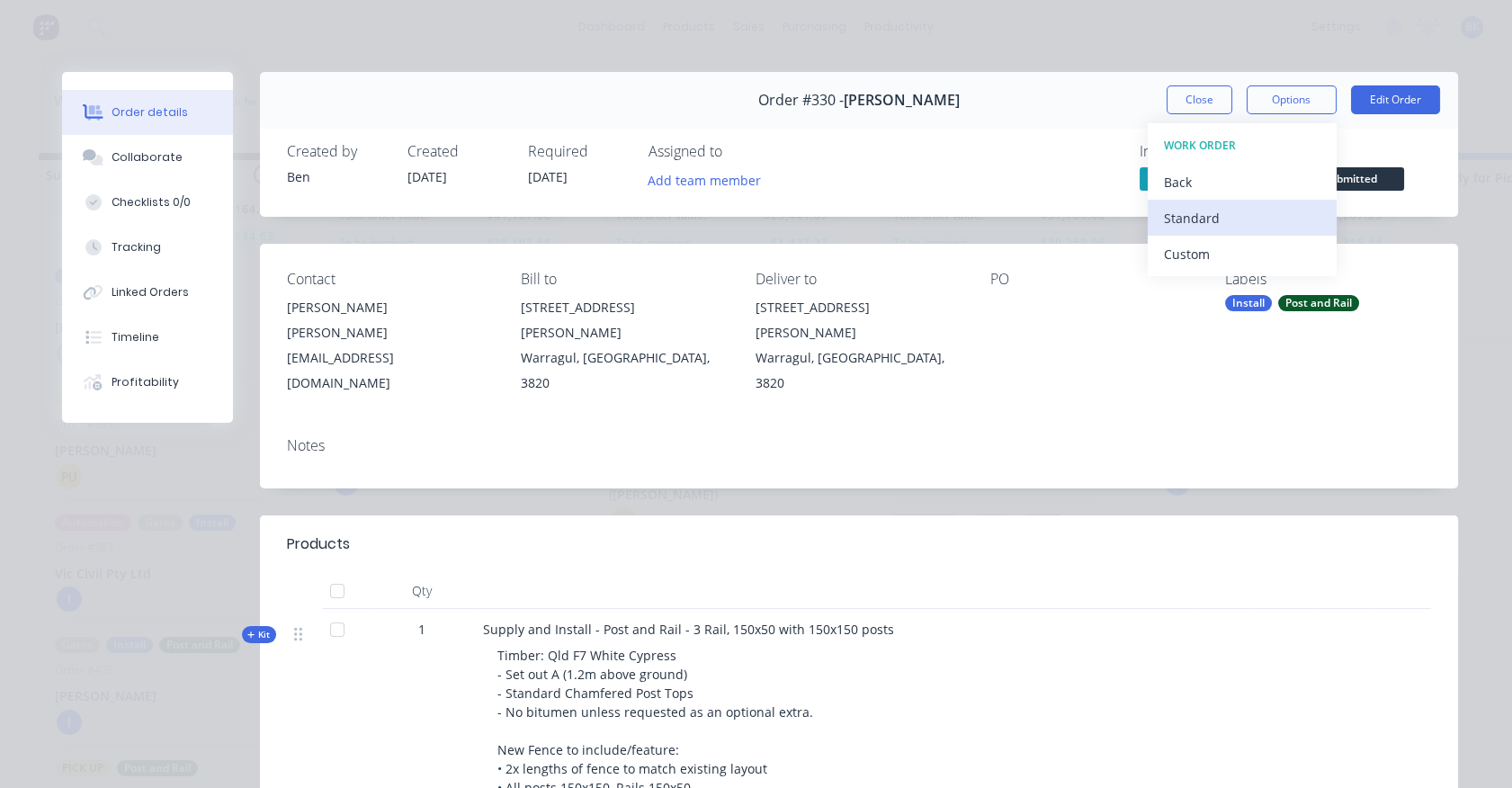
click at [1228, 219] on div "Standard" at bounding box center [1242, 218] width 156 height 26
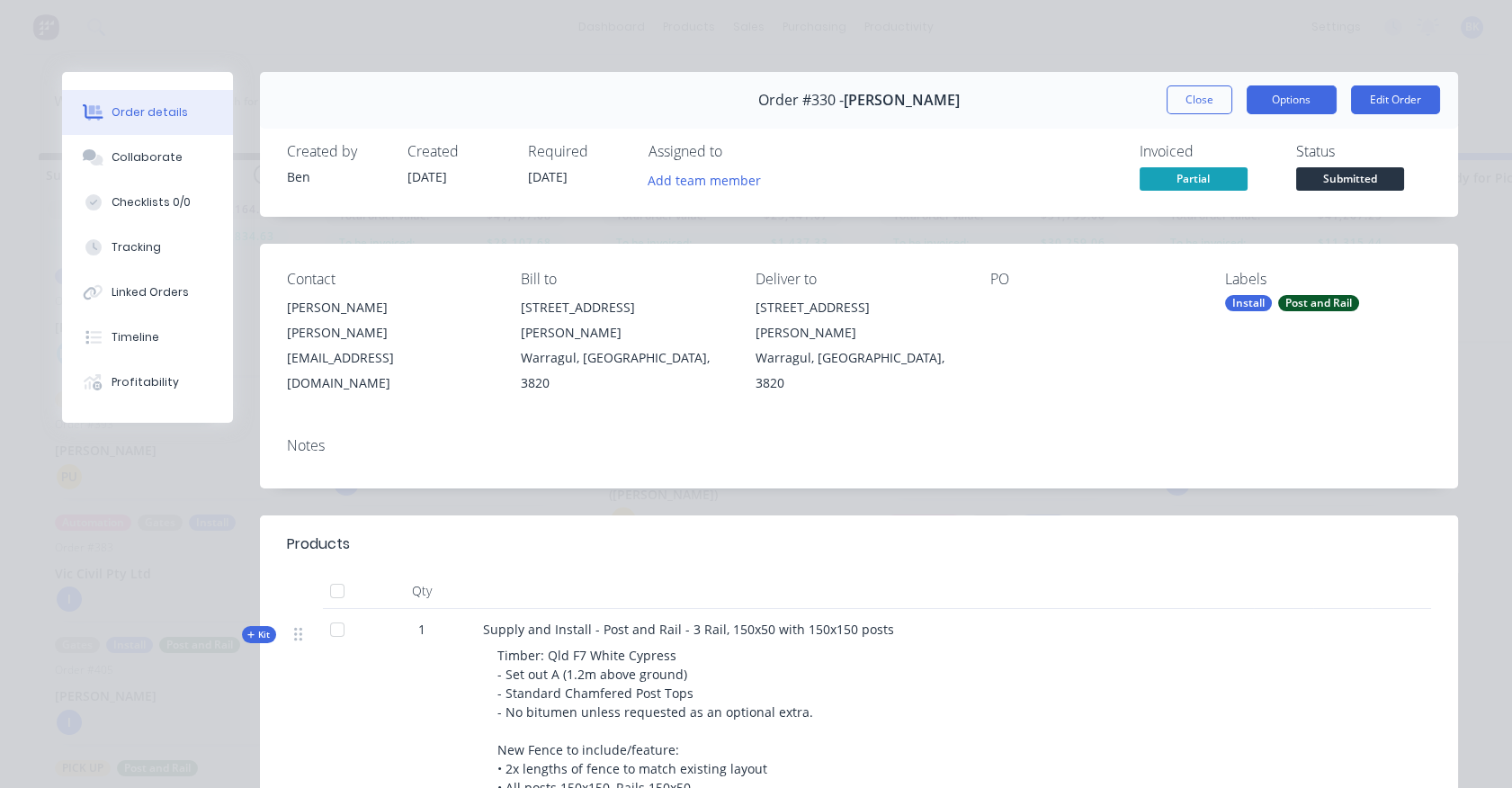
click at [1290, 104] on button "Options" at bounding box center [1291, 100] width 90 height 29
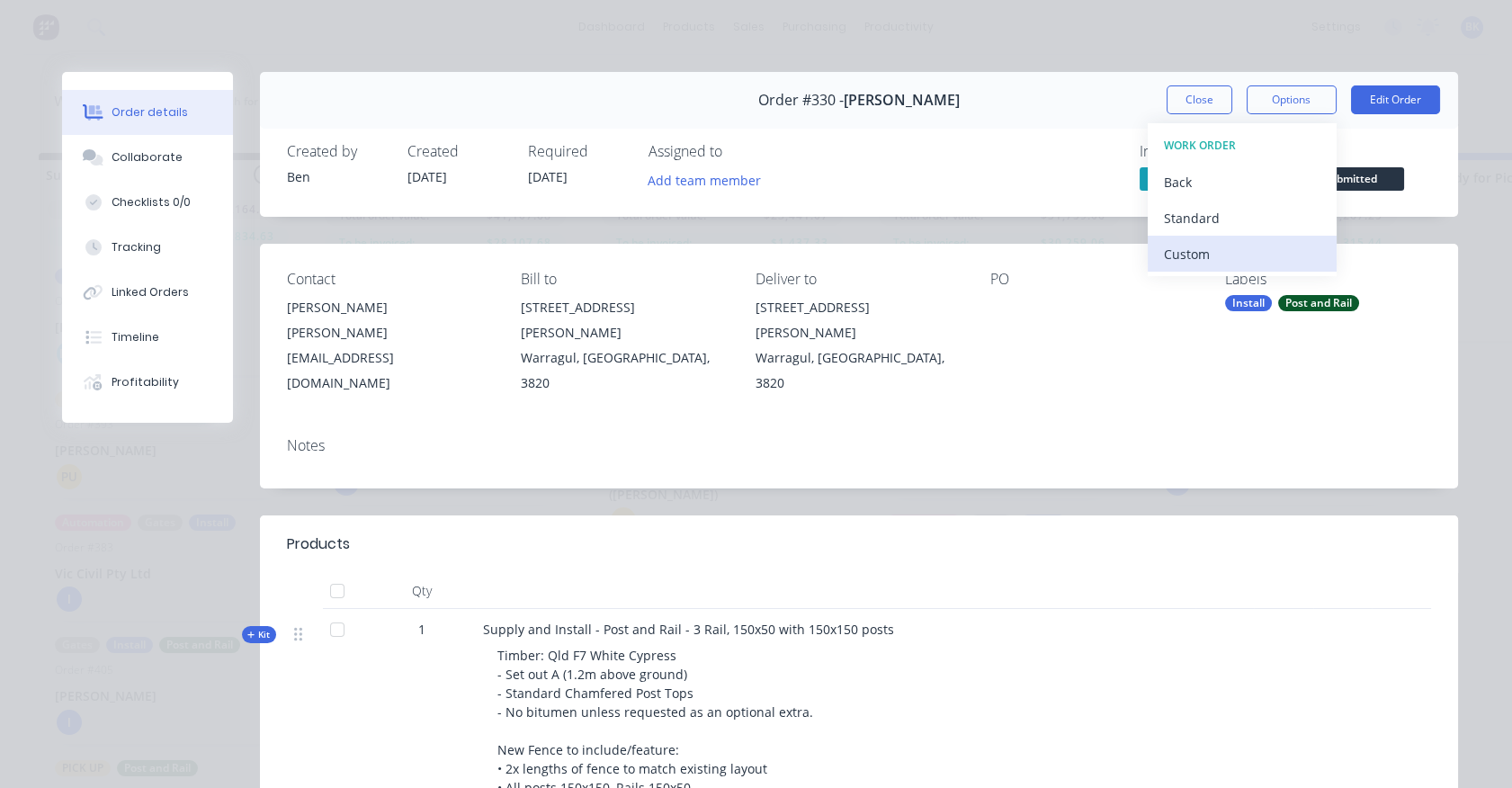
click at [1246, 248] on div "Custom" at bounding box center [1242, 254] width 156 height 26
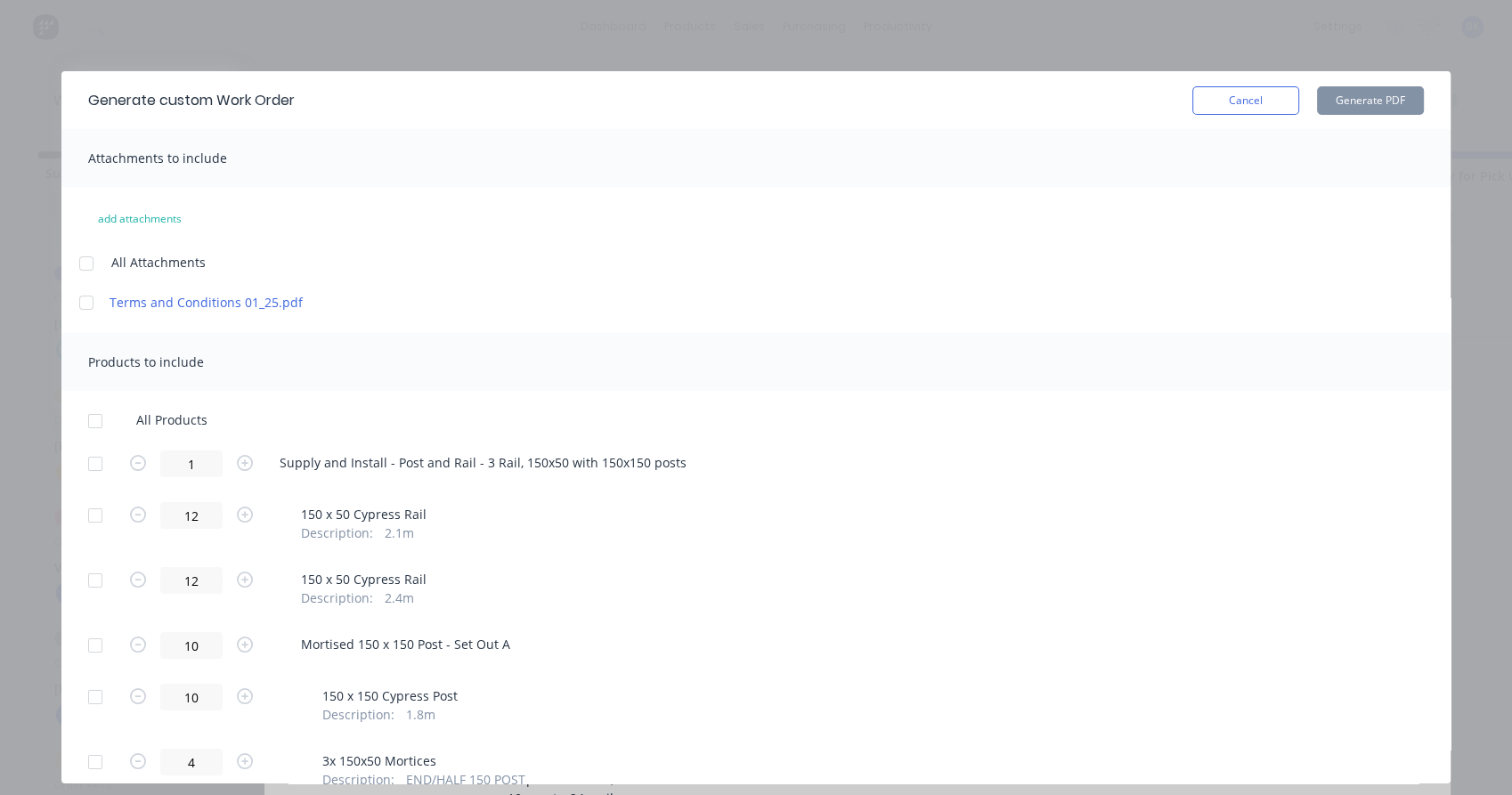
click at [96, 465] on div at bounding box center [96, 464] width 36 height 36
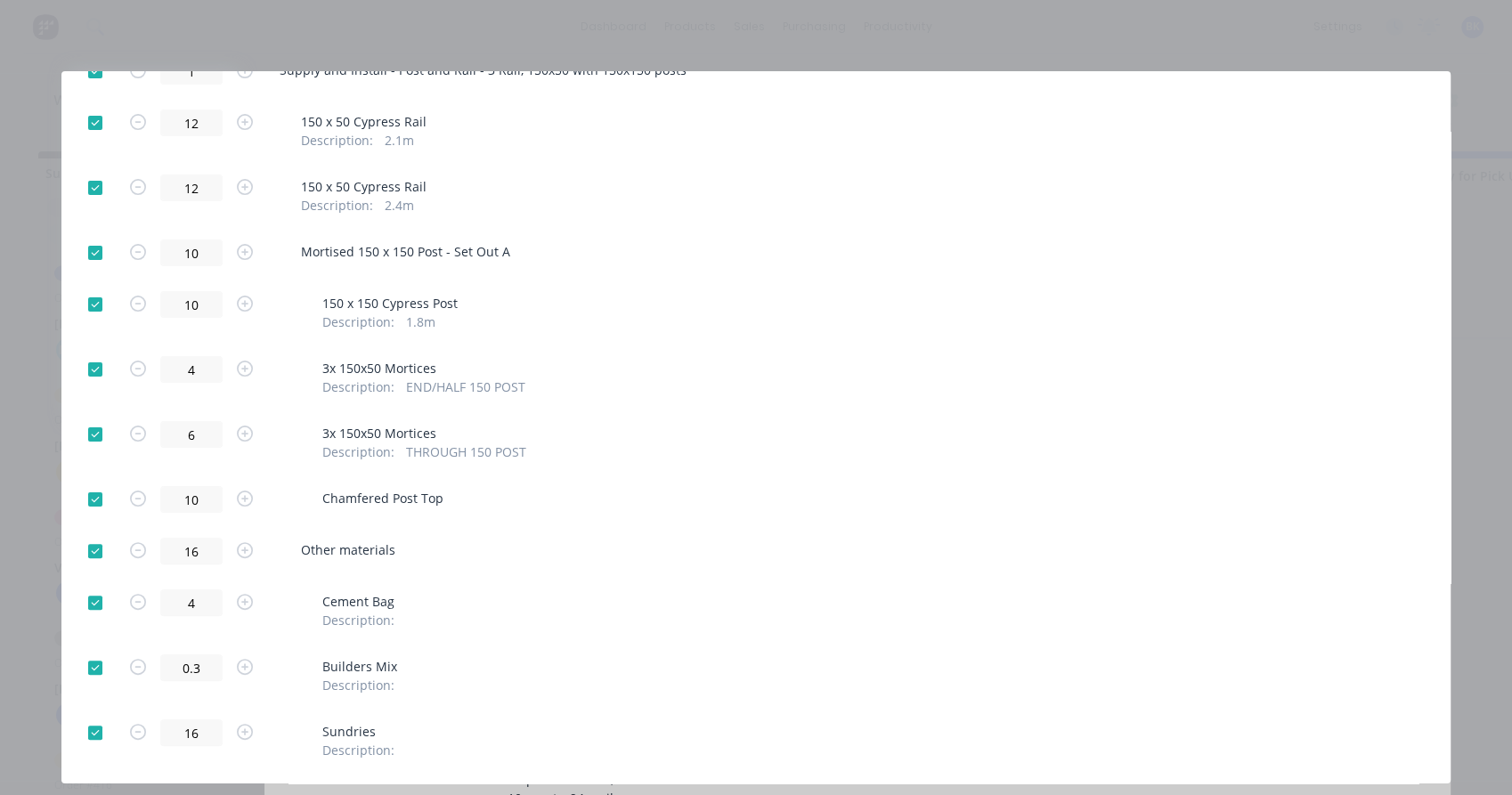
scroll to position [393, 0]
click at [96, 495] on div at bounding box center [96, 498] width 36 height 36
click at [103, 440] on div at bounding box center [96, 434] width 36 height 36
click at [98, 377] on div at bounding box center [96, 368] width 36 height 36
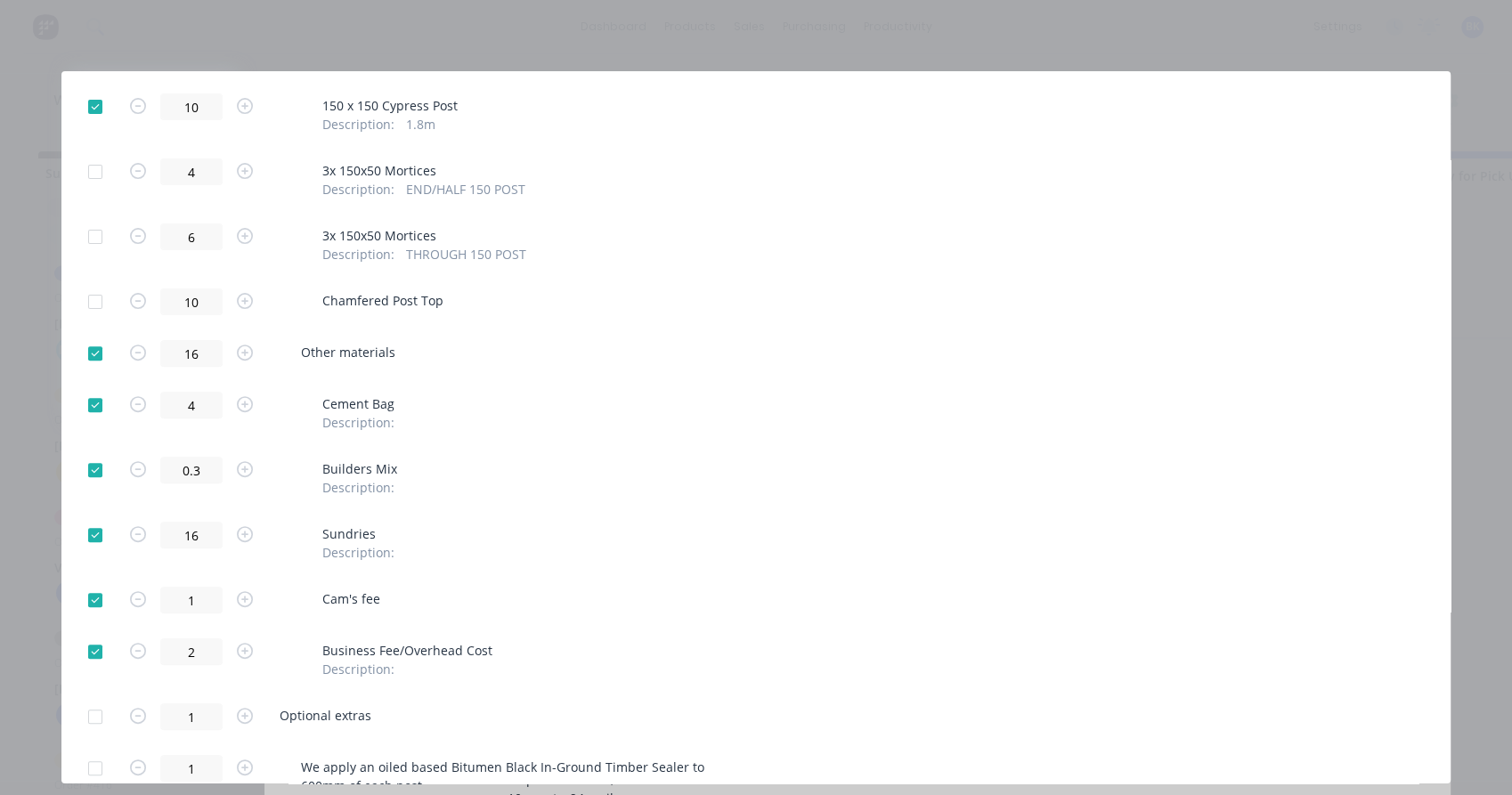
scroll to position [591, 0]
click at [99, 529] on div at bounding box center [96, 534] width 36 height 36
click at [106, 600] on div at bounding box center [96, 599] width 36 height 36
click at [98, 649] on div at bounding box center [96, 651] width 36 height 36
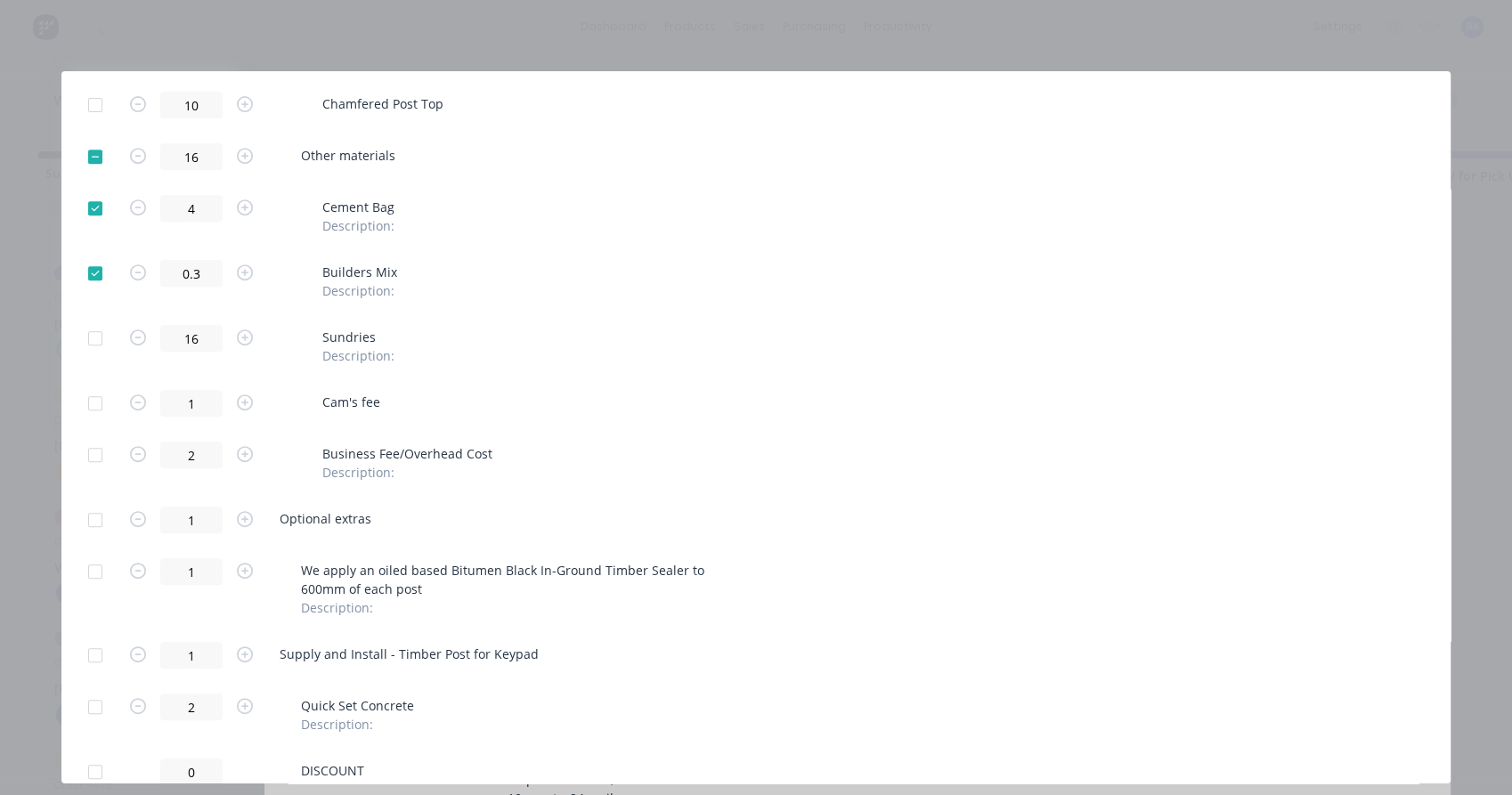
click at [94, 577] on div at bounding box center [96, 571] width 36 height 36
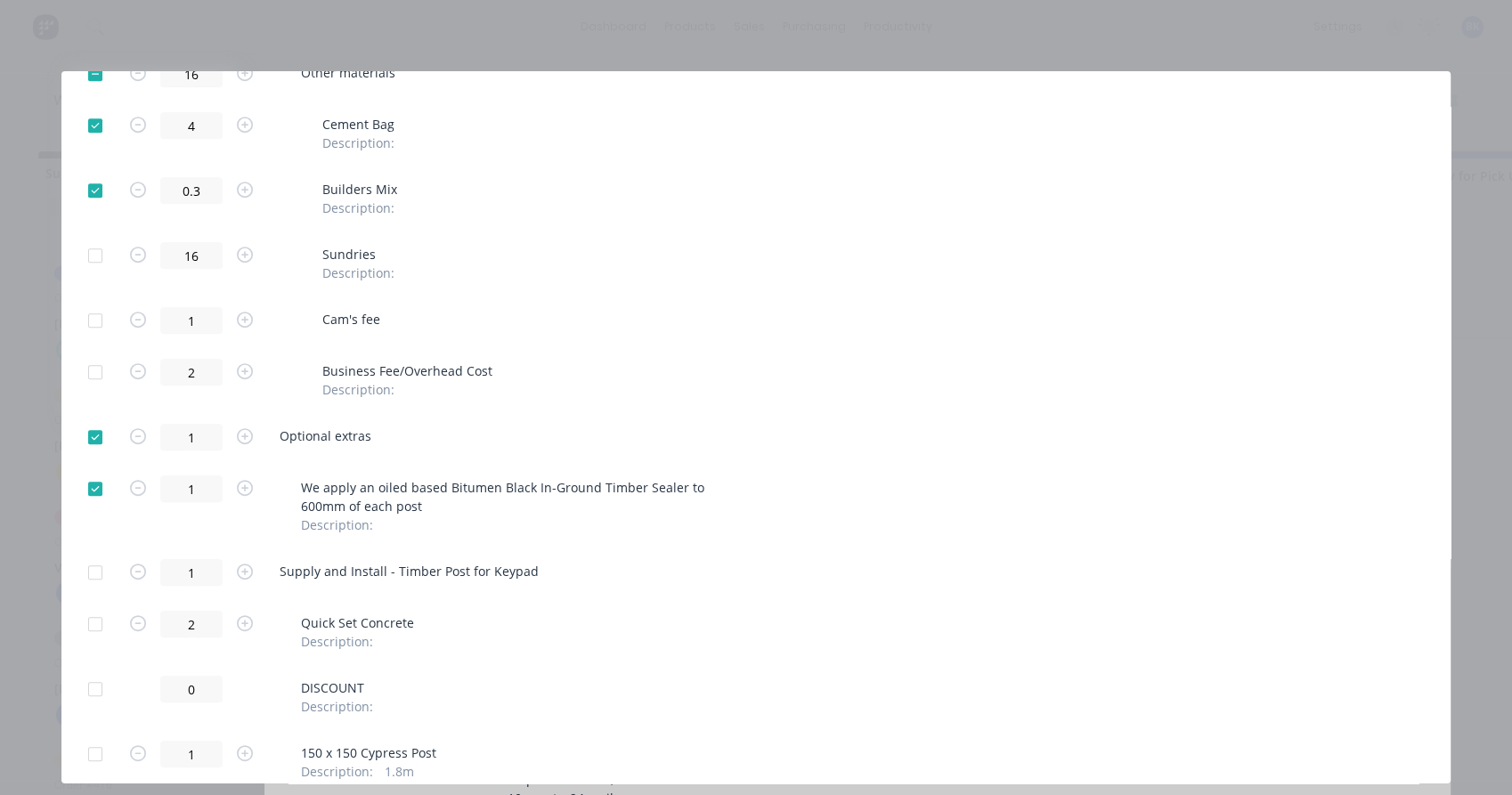
click at [94, 576] on div at bounding box center [96, 572] width 36 height 36
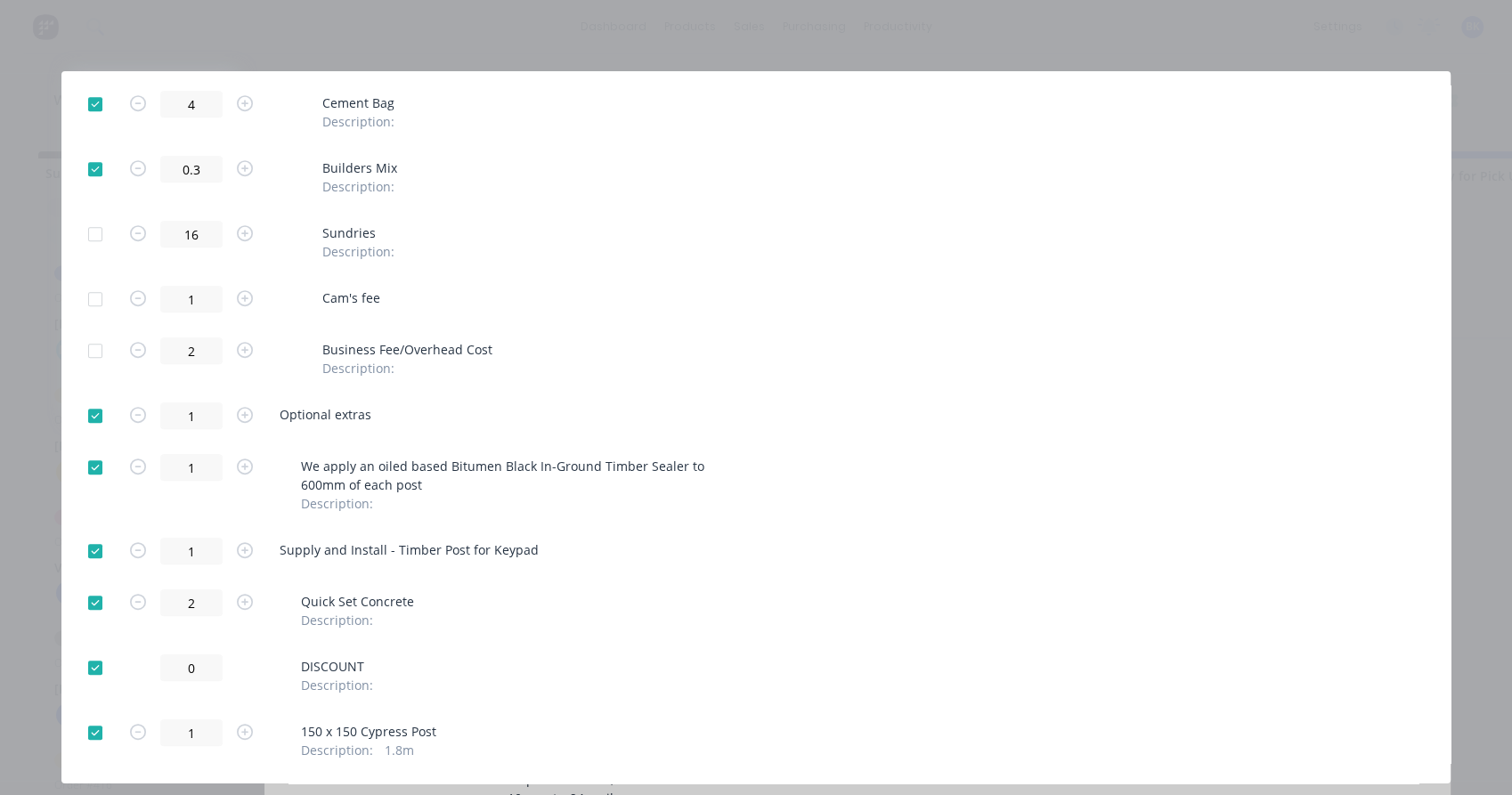
scroll to position [892, 0]
click at [95, 602] on div at bounding box center [96, 601] width 36 height 36
click at [94, 665] on div at bounding box center [96, 666] width 36 height 36
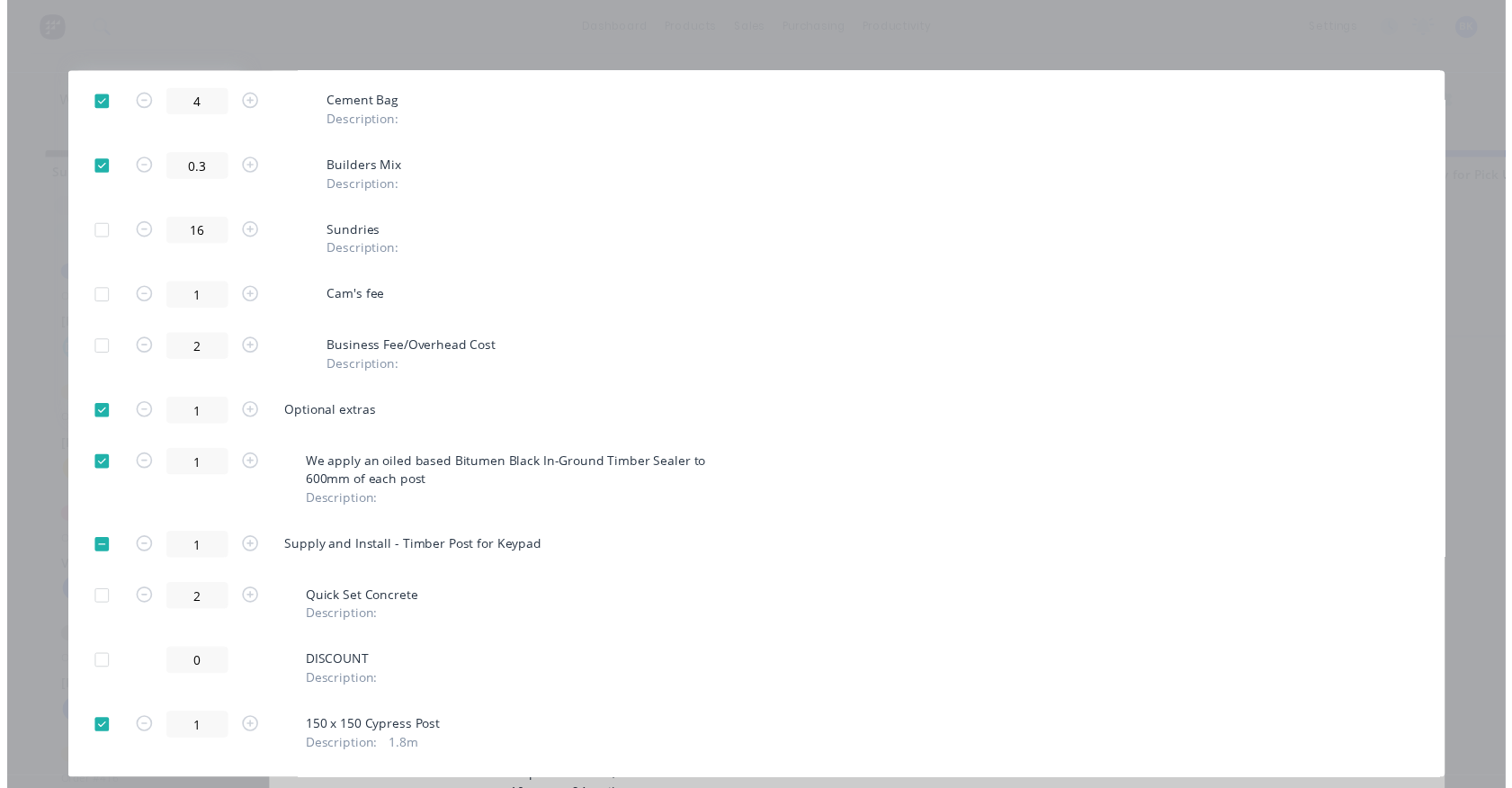
scroll to position [0, 0]
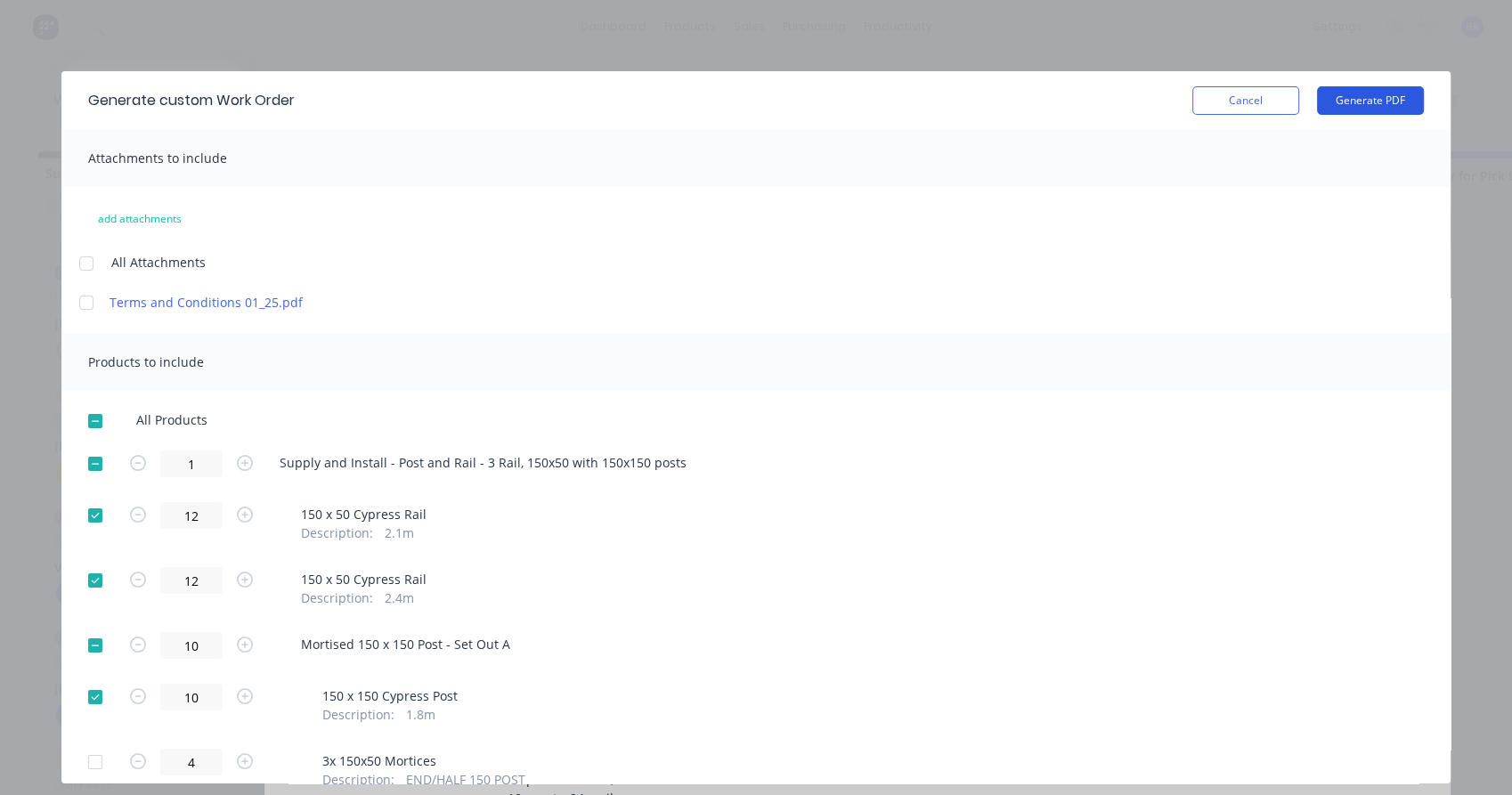
click at [1354, 102] on button "Generate PDF" at bounding box center [1370, 101] width 106 height 29
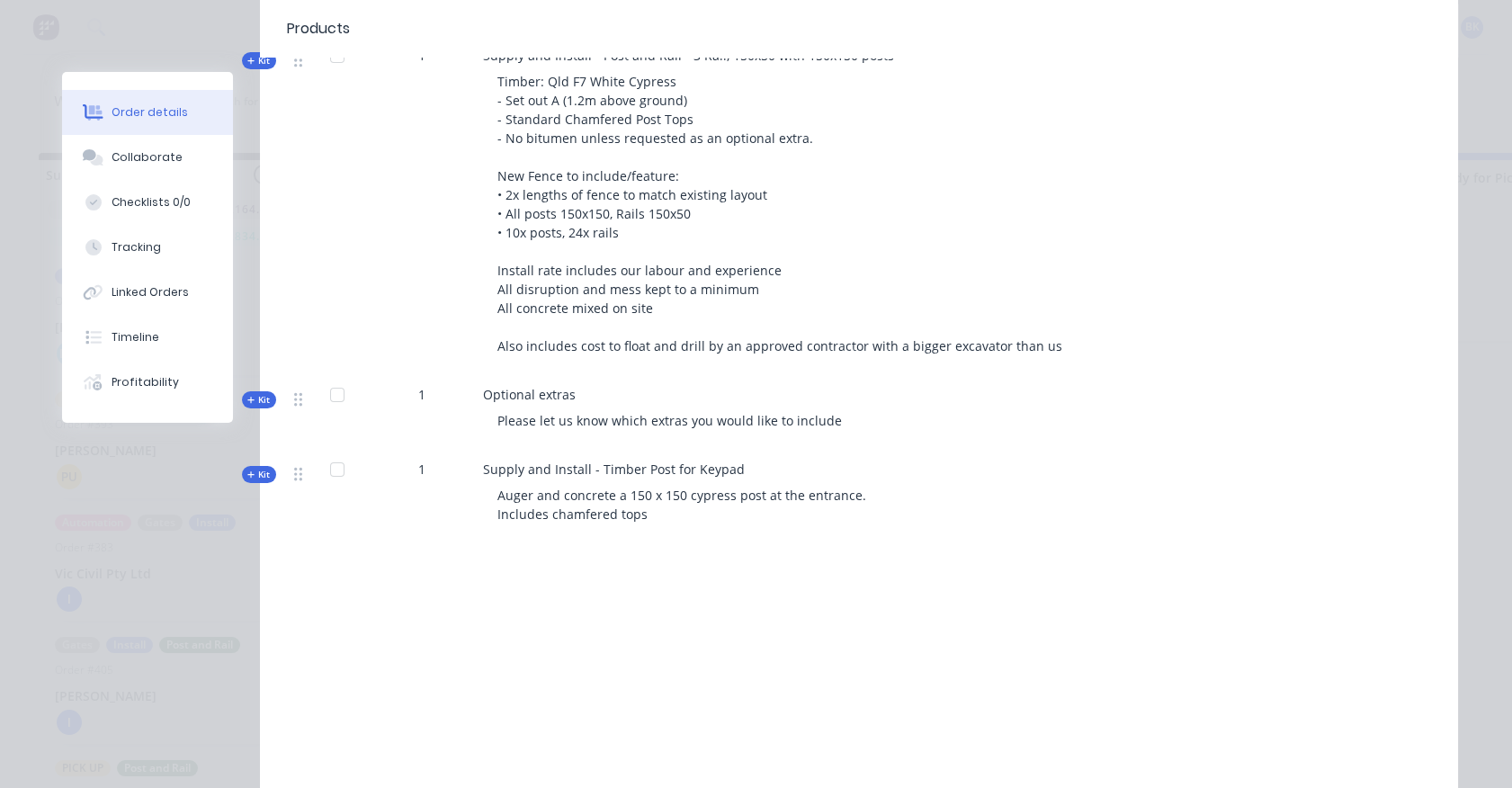
click at [242, 31] on div "Order #330 - [PERSON_NAME] Close Options Edit Order Created by [PERSON_NAME] Cr…" at bounding box center [760, 181] width 1396 height 1365
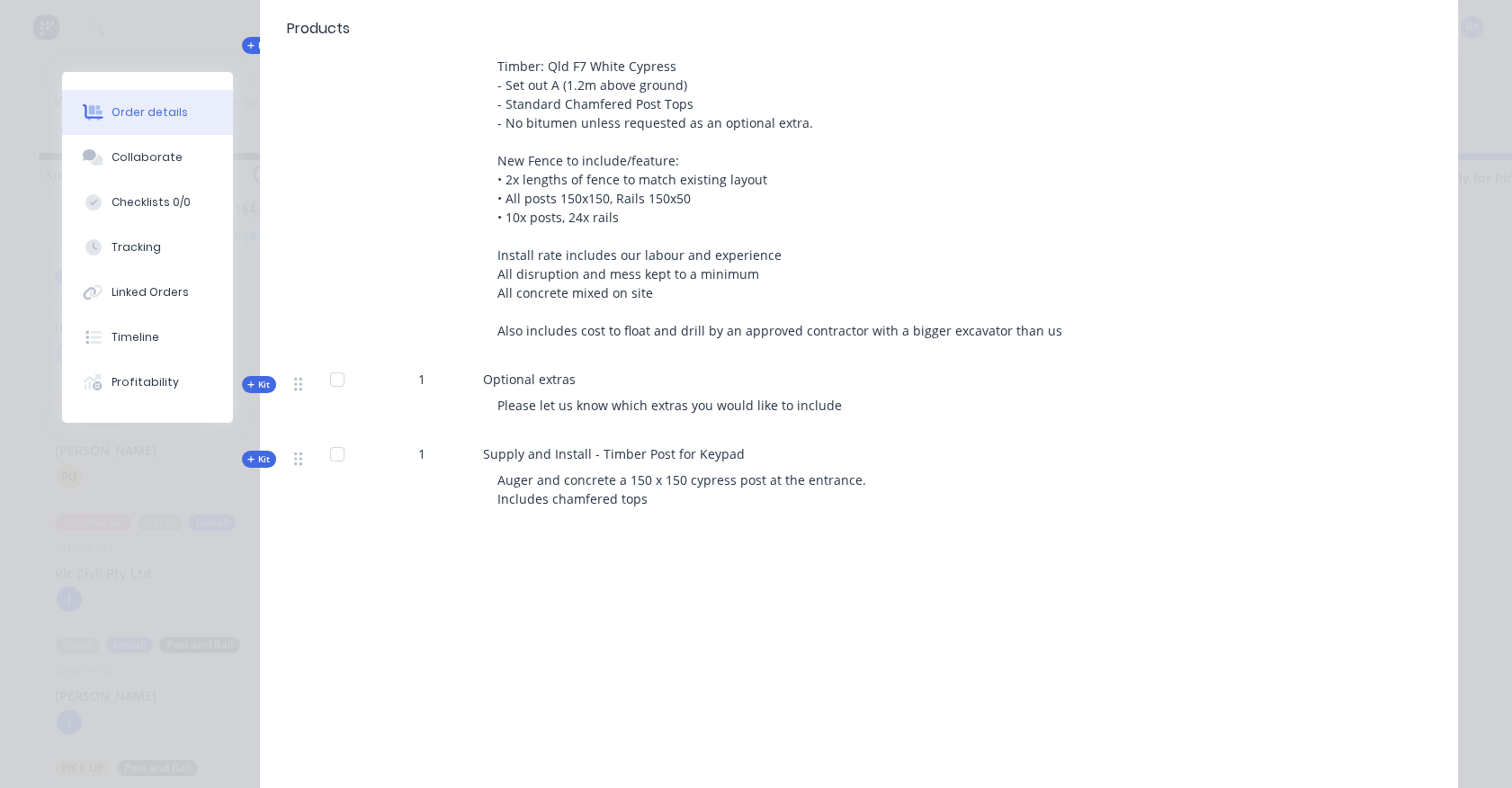
click at [248, 39] on span "Kit" at bounding box center [259, 45] width 23 height 14
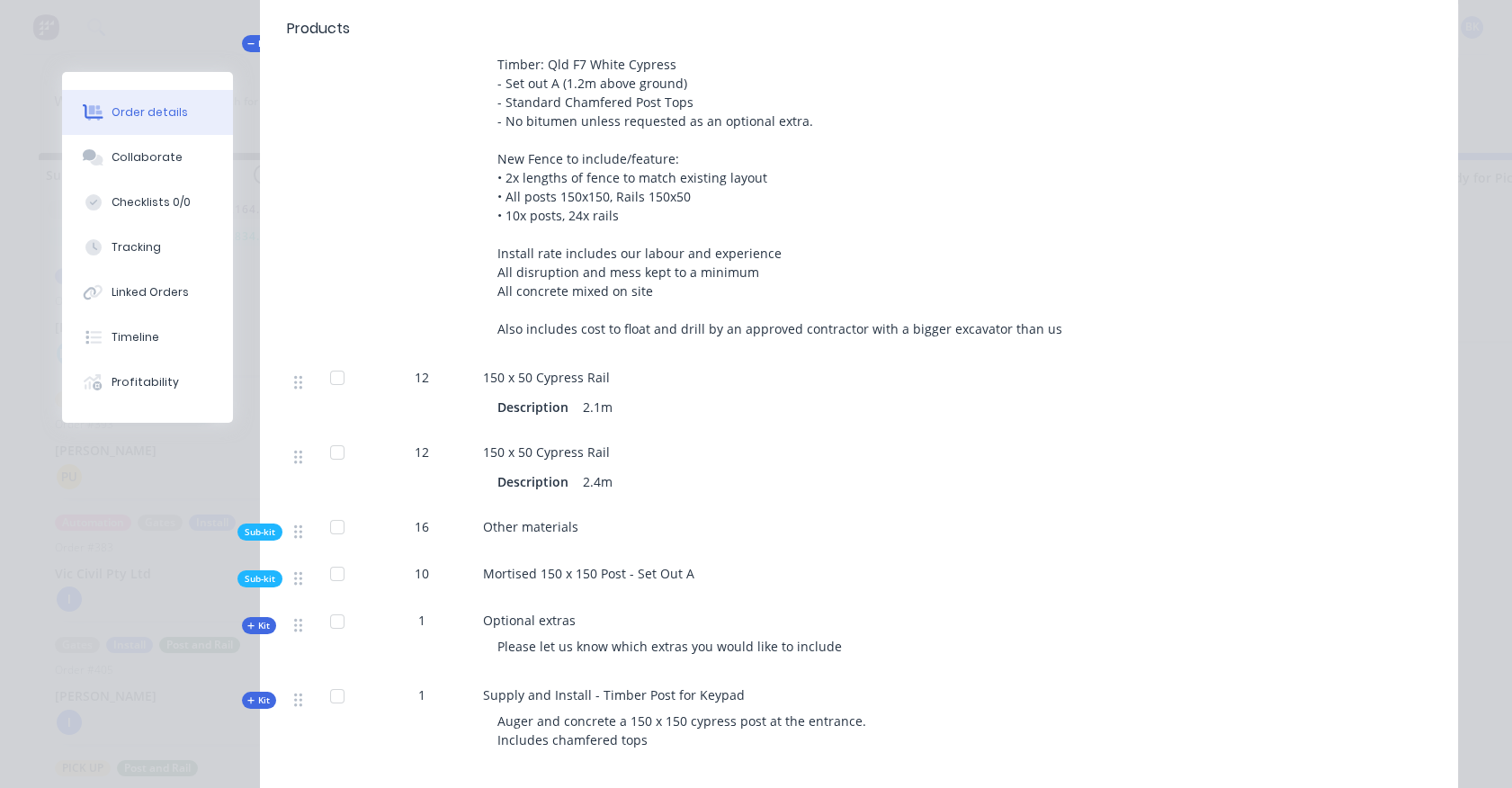
scroll to position [592, 0]
click at [264, 571] on span "Sub-kit" at bounding box center [260, 577] width 31 height 14
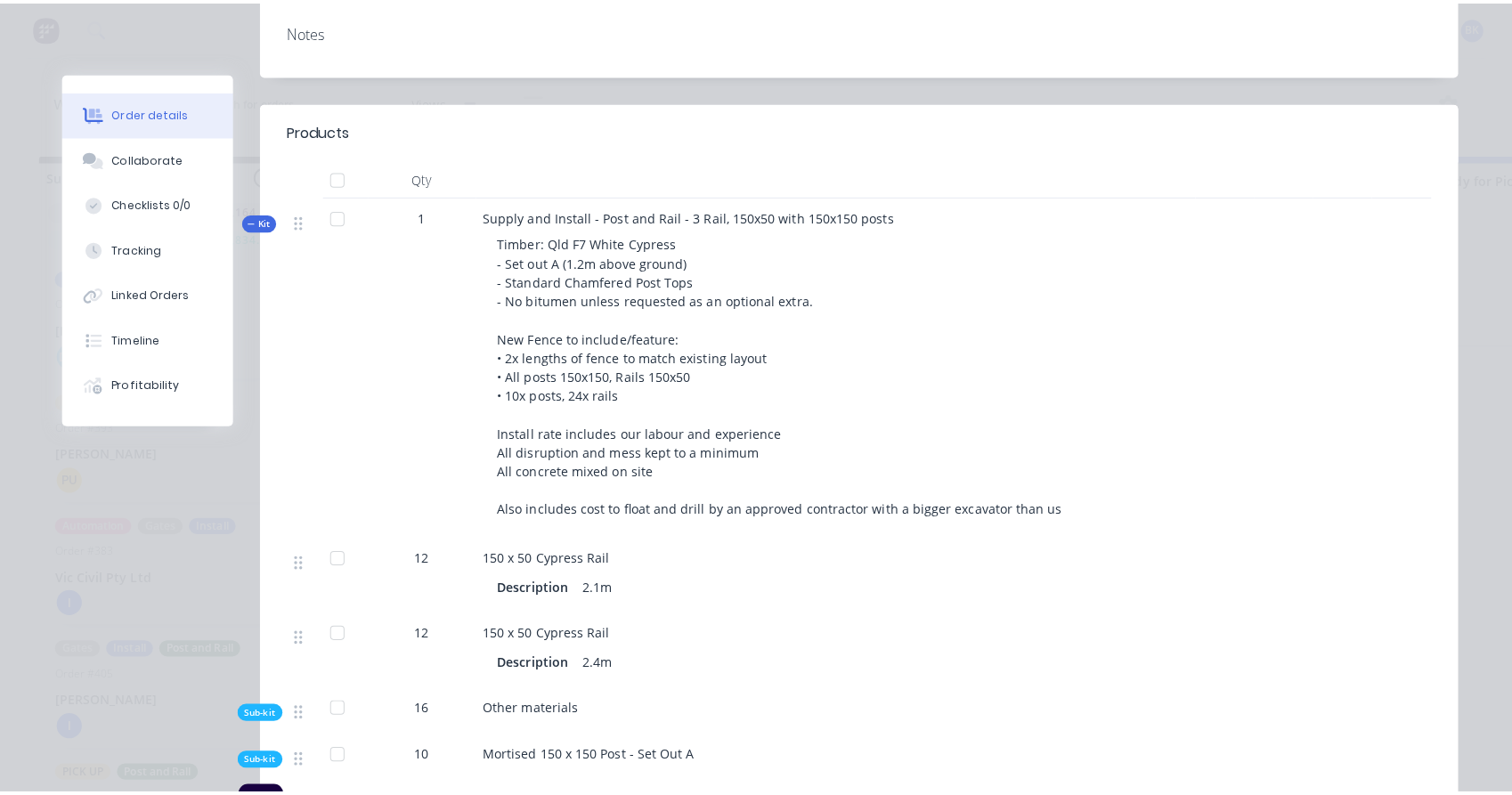
scroll to position [0, 0]
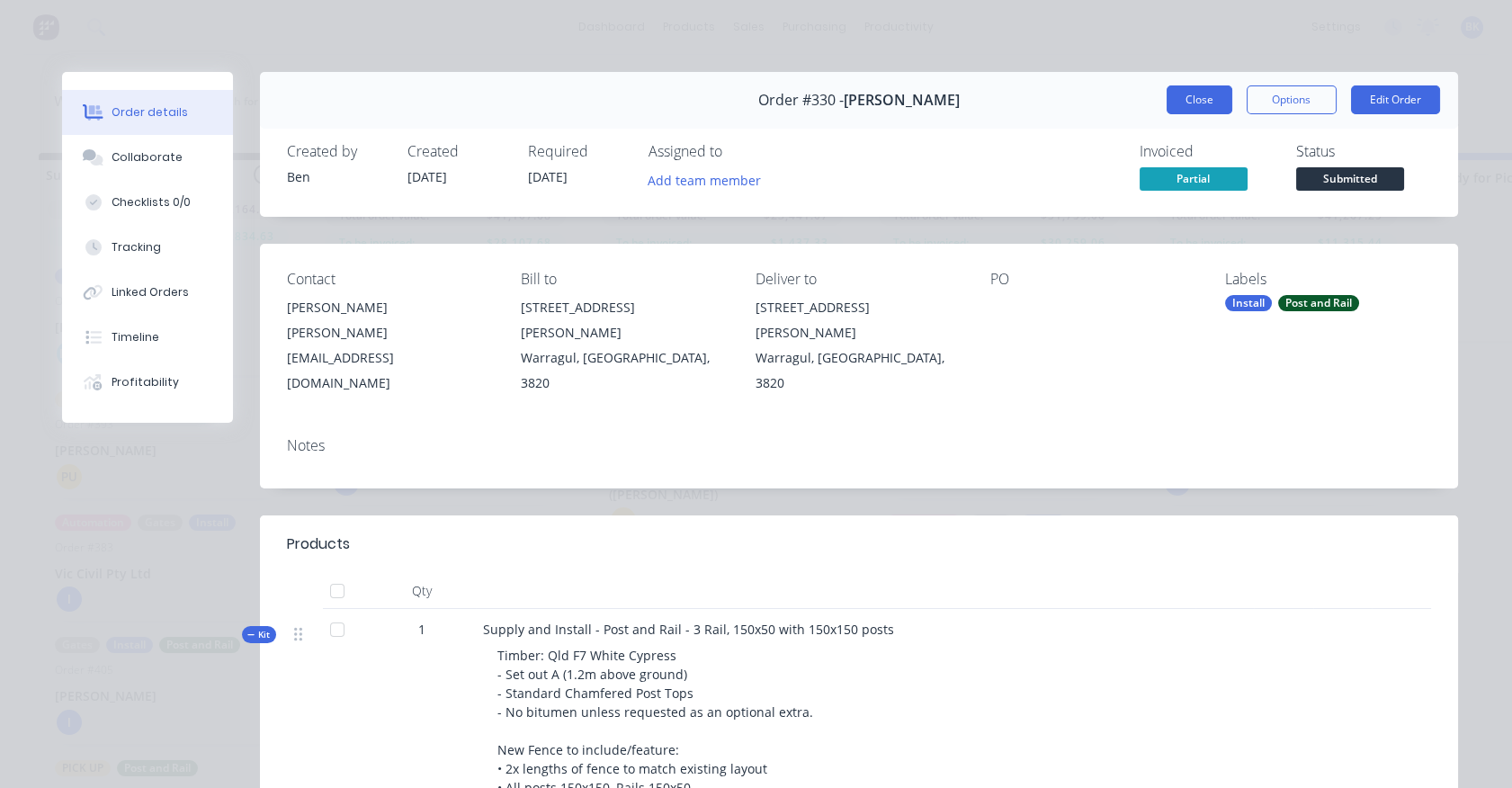
click at [1189, 105] on button "Close" at bounding box center [1199, 100] width 66 height 29
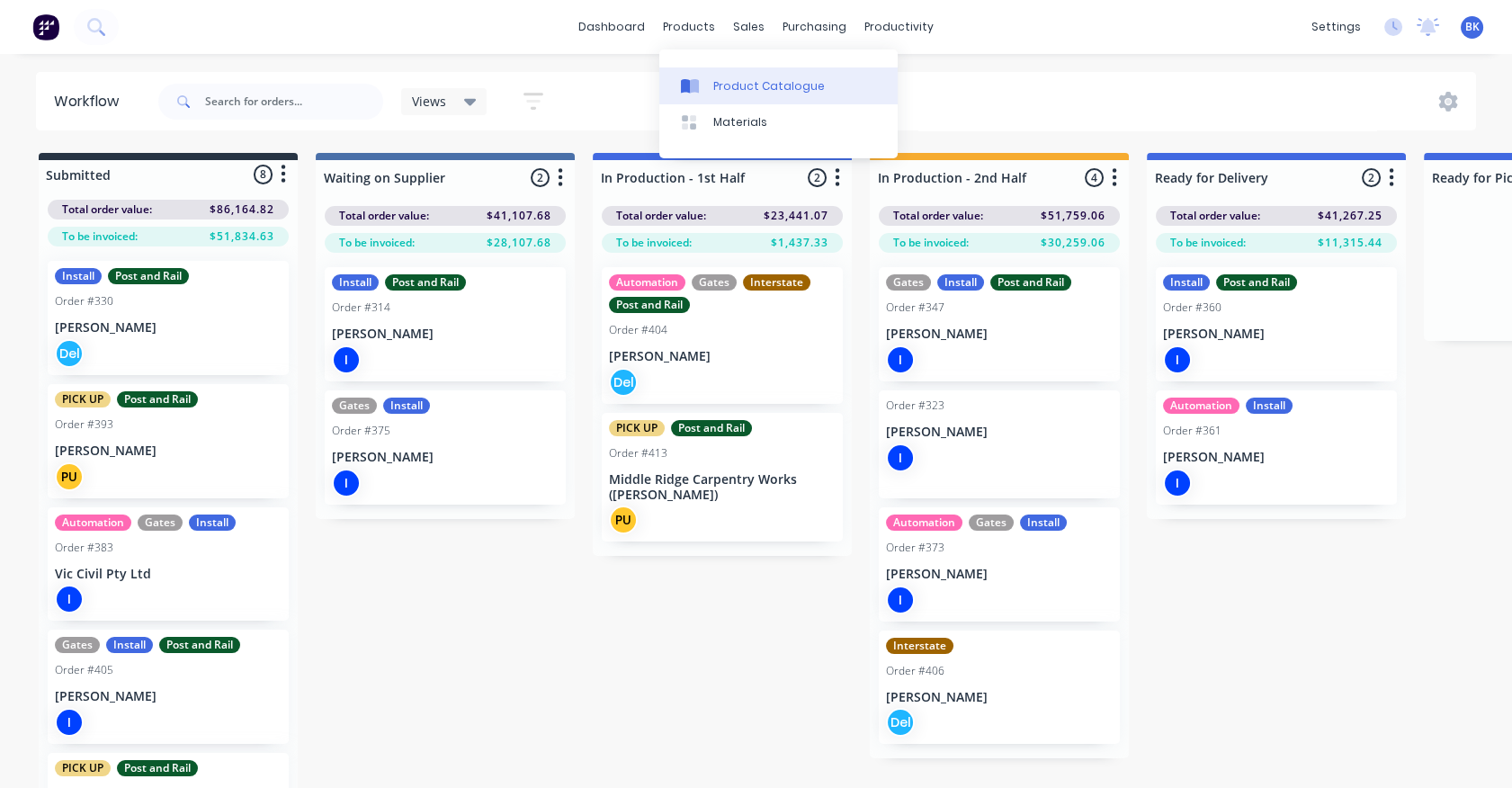
click at [724, 91] on div "Product Catalogue" at bounding box center [768, 87] width 111 height 16
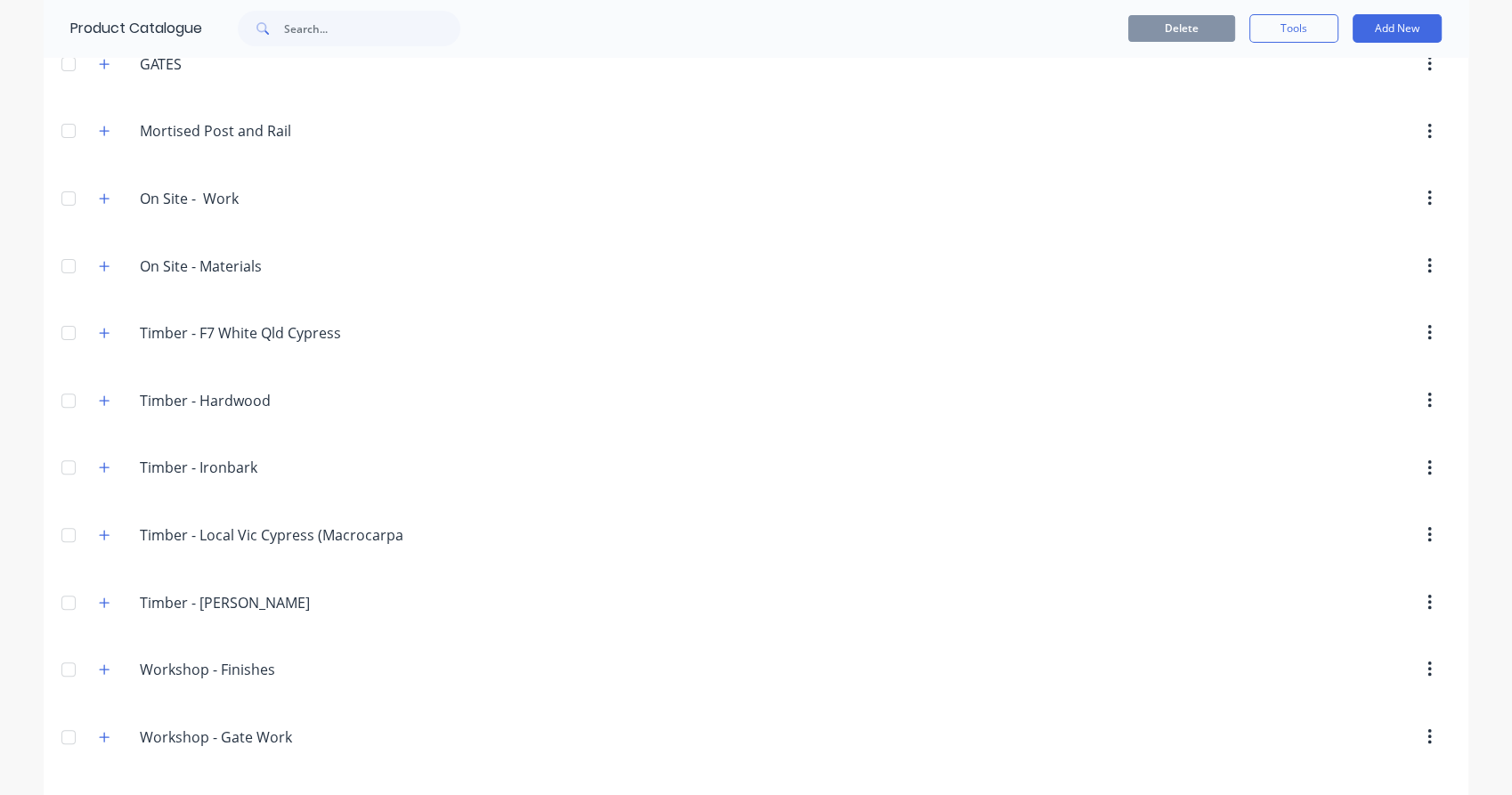
scroll to position [493, 0]
click at [104, 332] on button "button" at bounding box center [105, 332] width 22 height 22
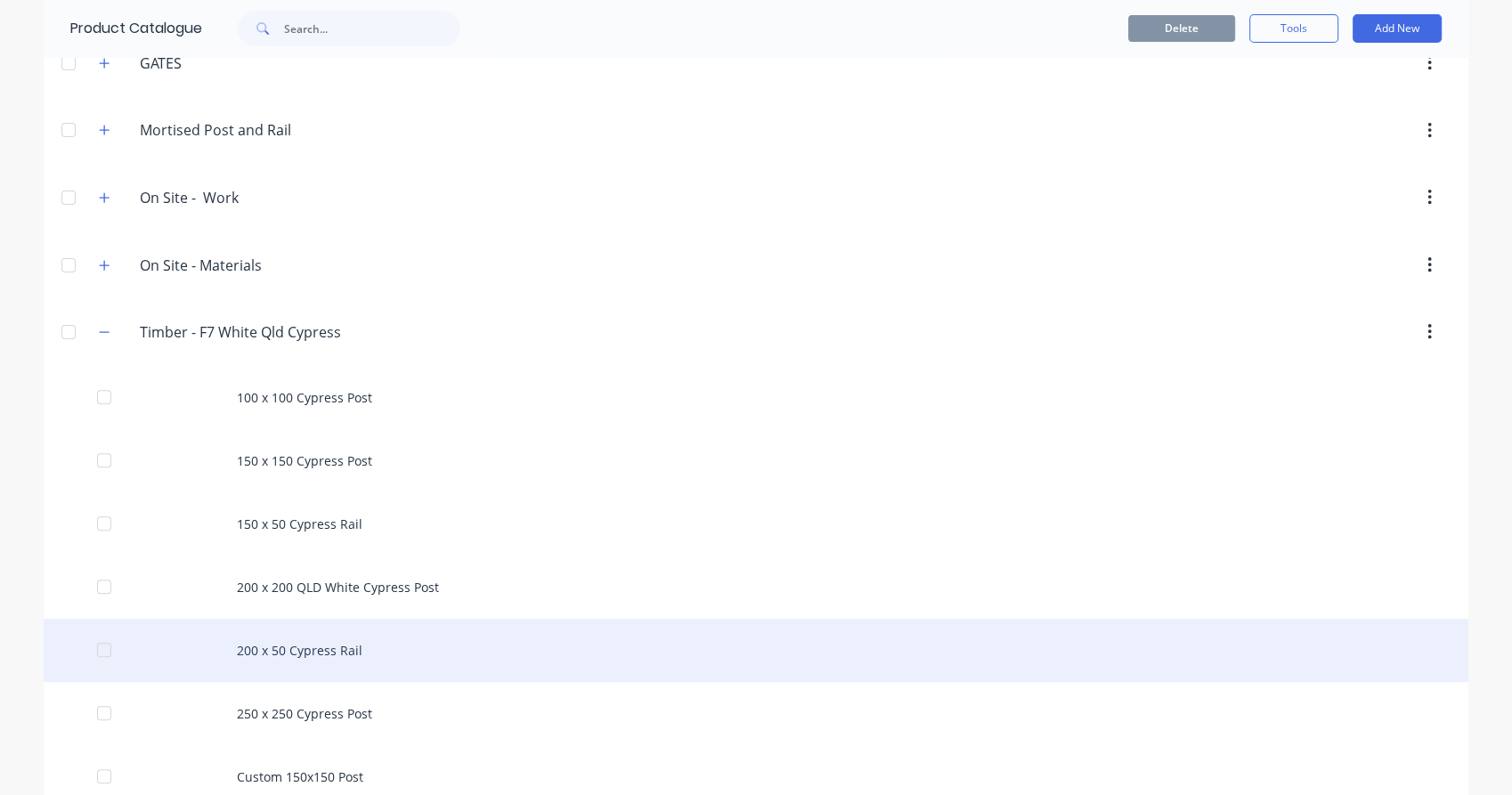
click at [275, 635] on div "200 x 50 Cypress Rail" at bounding box center [756, 650] width 1424 height 63
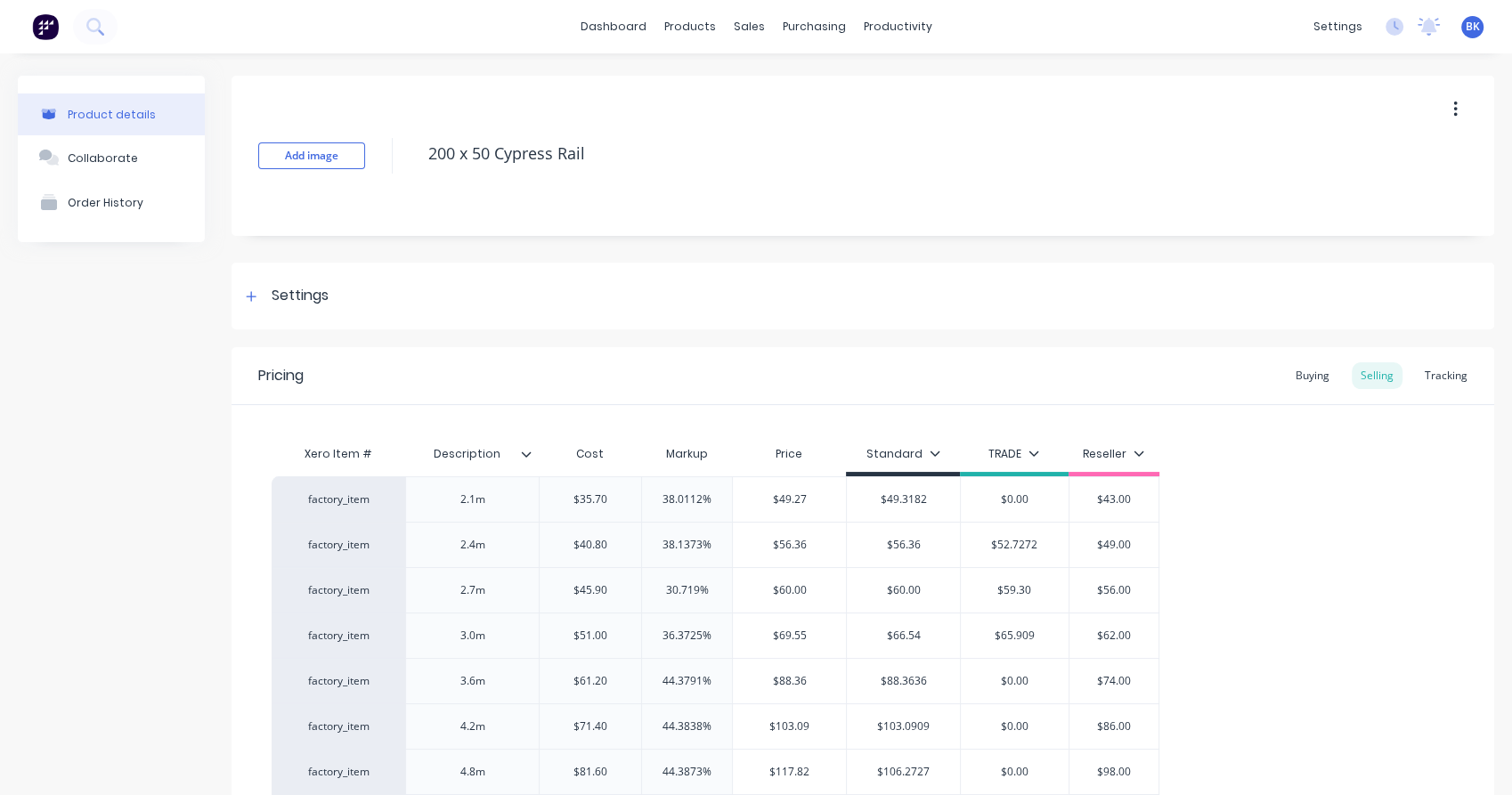
type textarea "x"
click at [1435, 371] on div "Tracking" at bounding box center [1446, 376] width 61 height 27
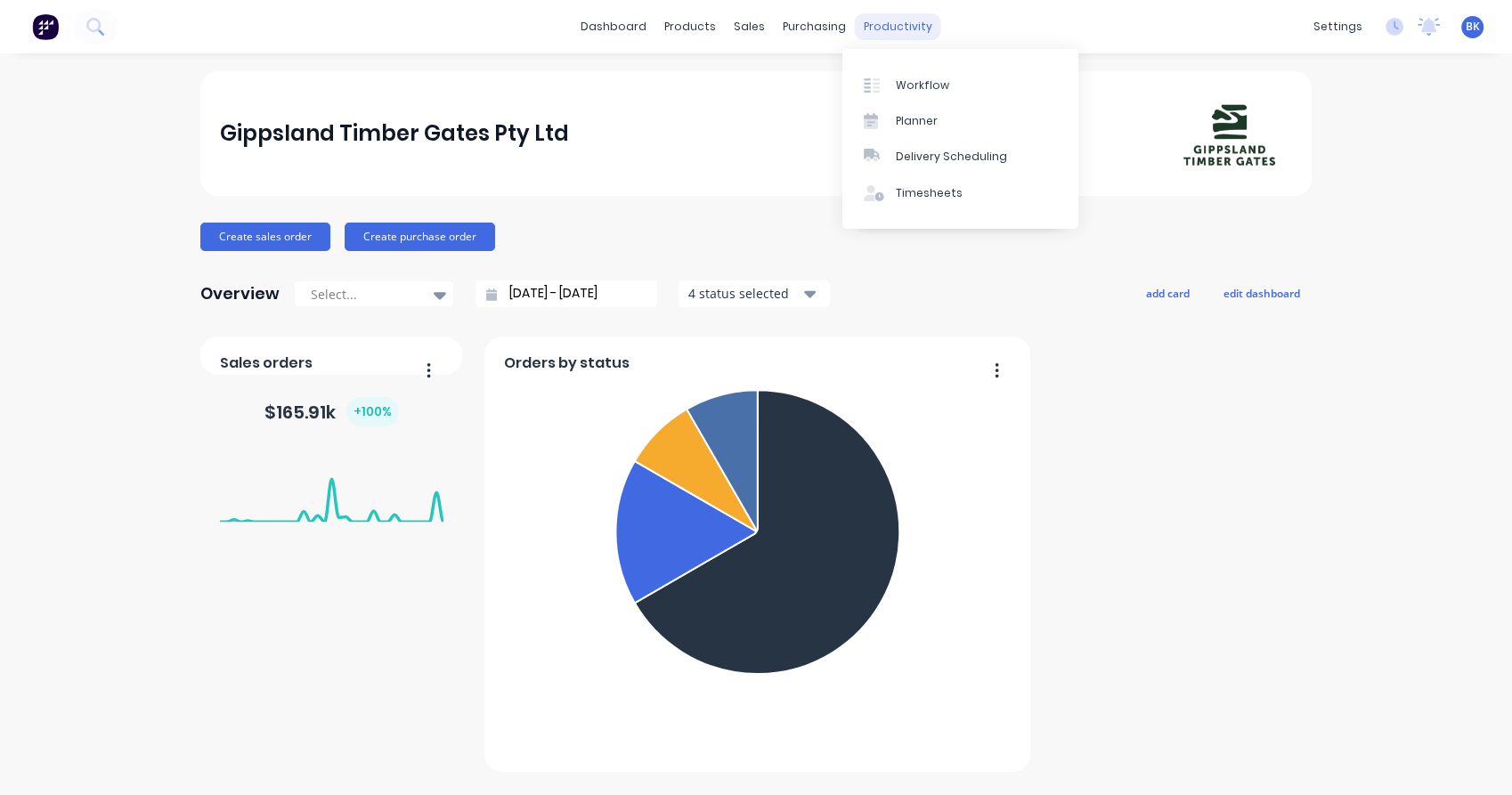
click at [888, 27] on div "productivity" at bounding box center [897, 27] width 87 height 27
click at [905, 91] on div "Workflow" at bounding box center [922, 86] width 54 height 16
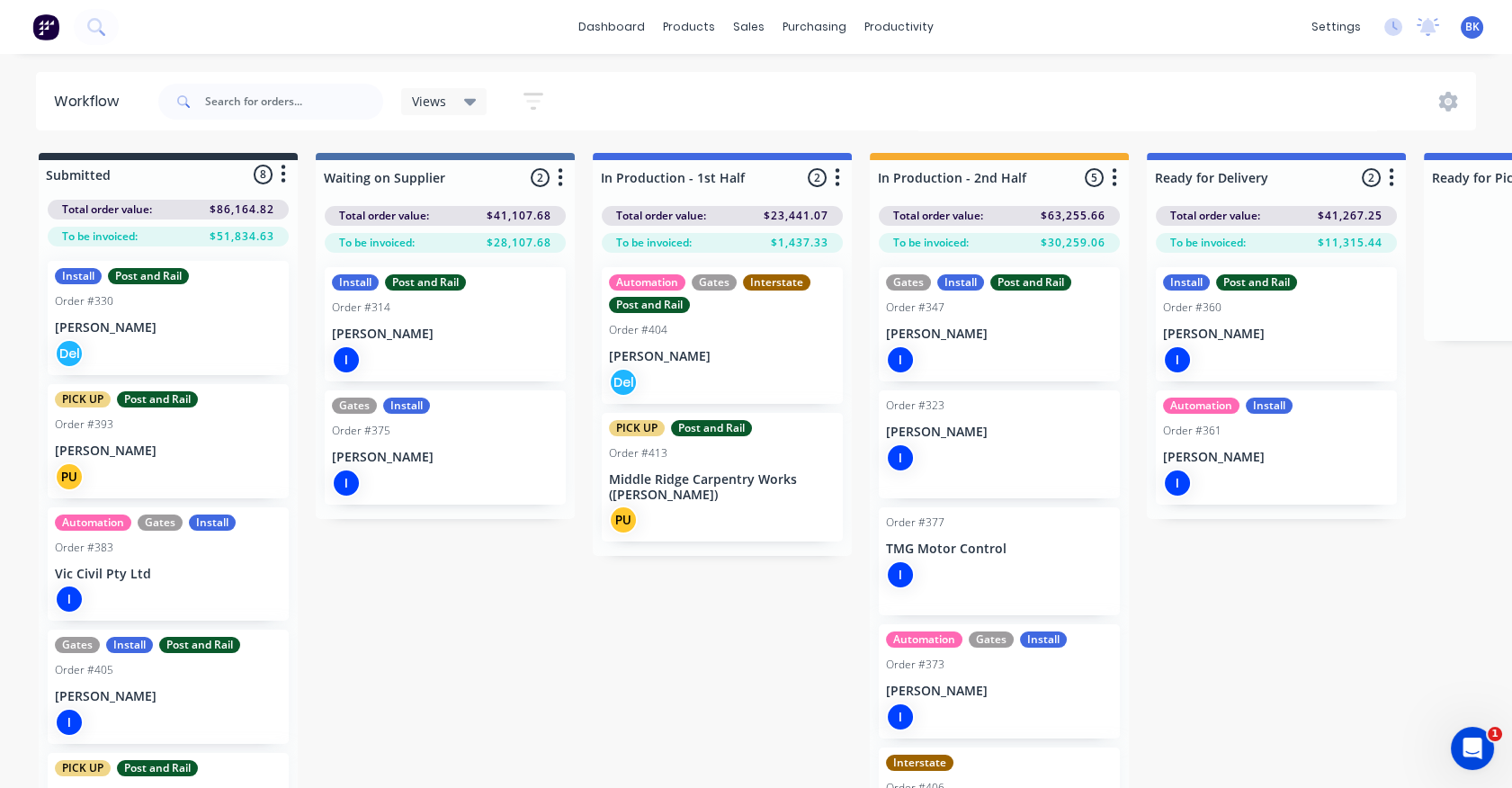
click at [416, 342] on div "Install Post and Rail Order #314 Troy Cuthbertson I" at bounding box center [445, 324] width 241 height 114
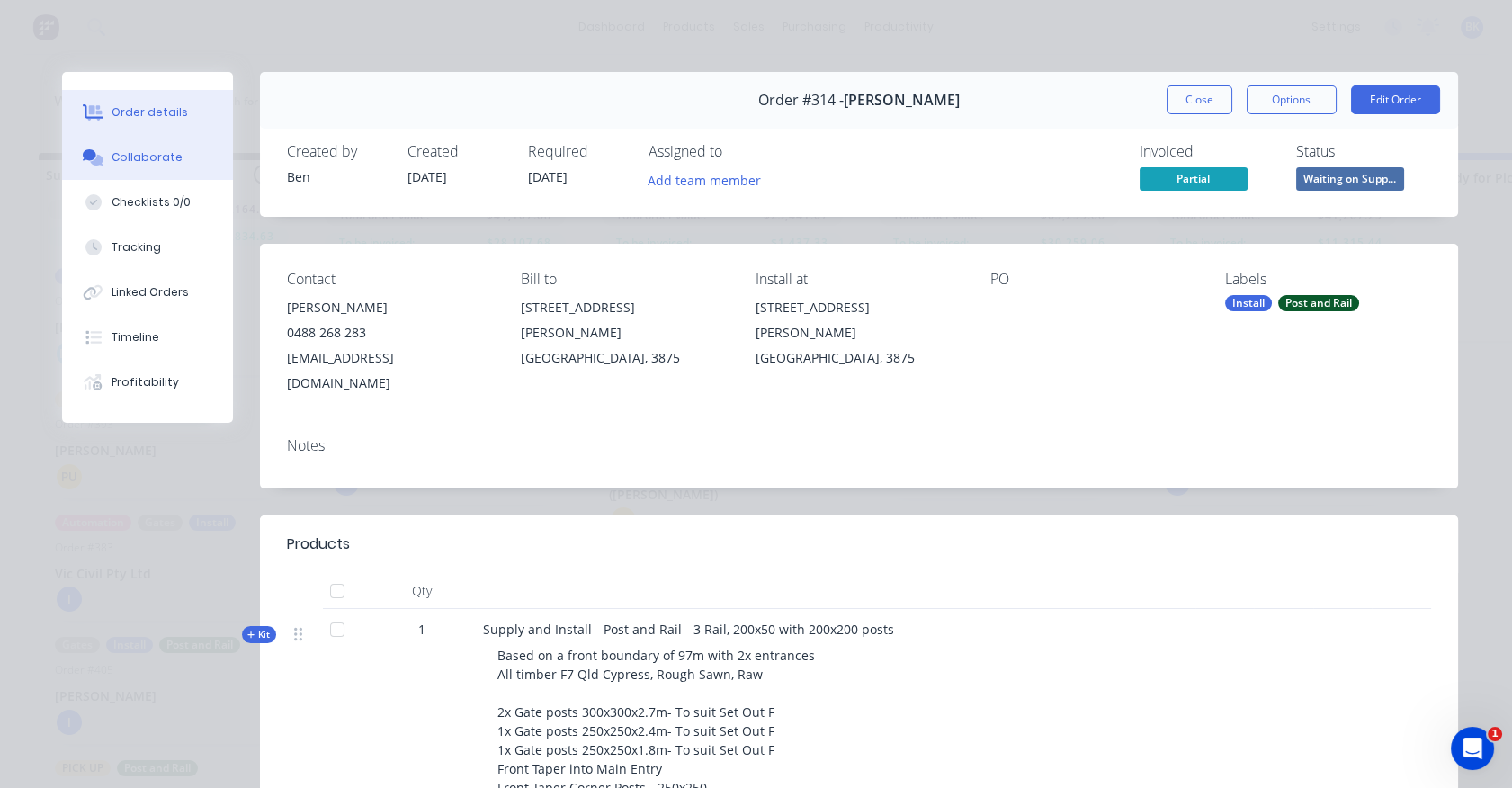
click at [94, 155] on icon at bounding box center [93, 157] width 21 height 16
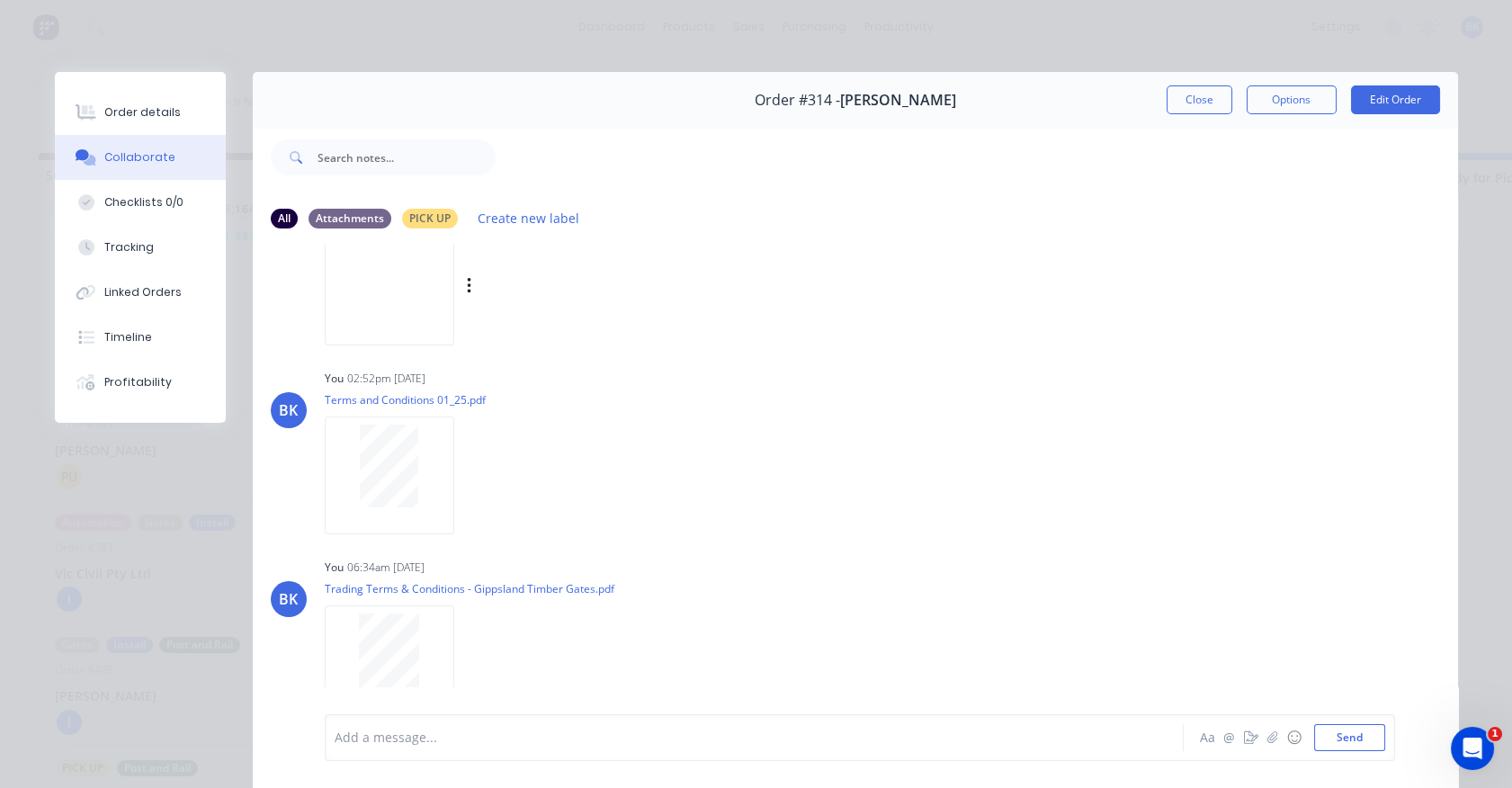
scroll to position [98, 0]
